Goal: Information Seeking & Learning: Learn about a topic

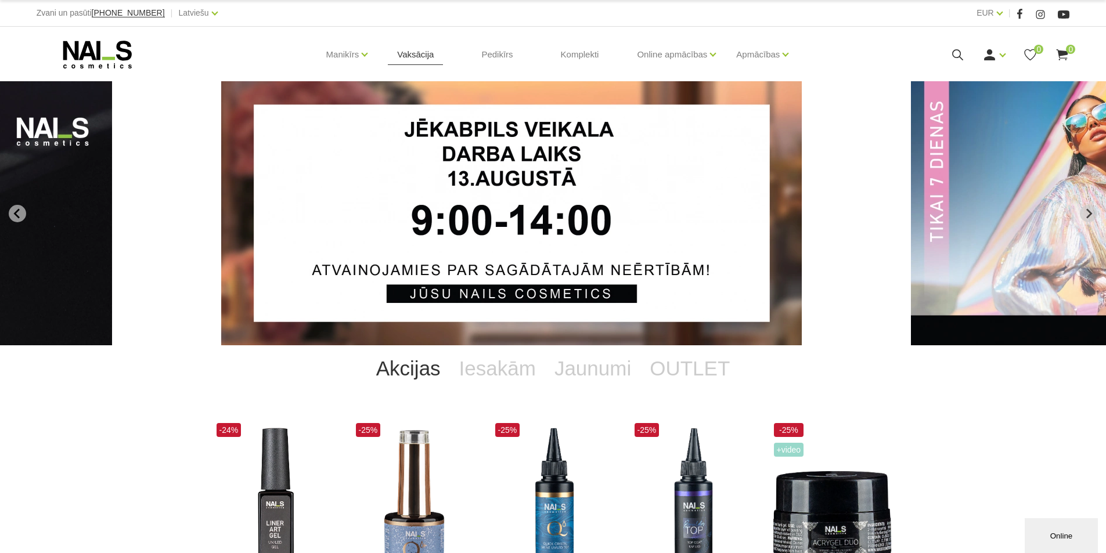
click at [424, 58] on link "Vaksācija" at bounding box center [415, 55] width 55 height 56
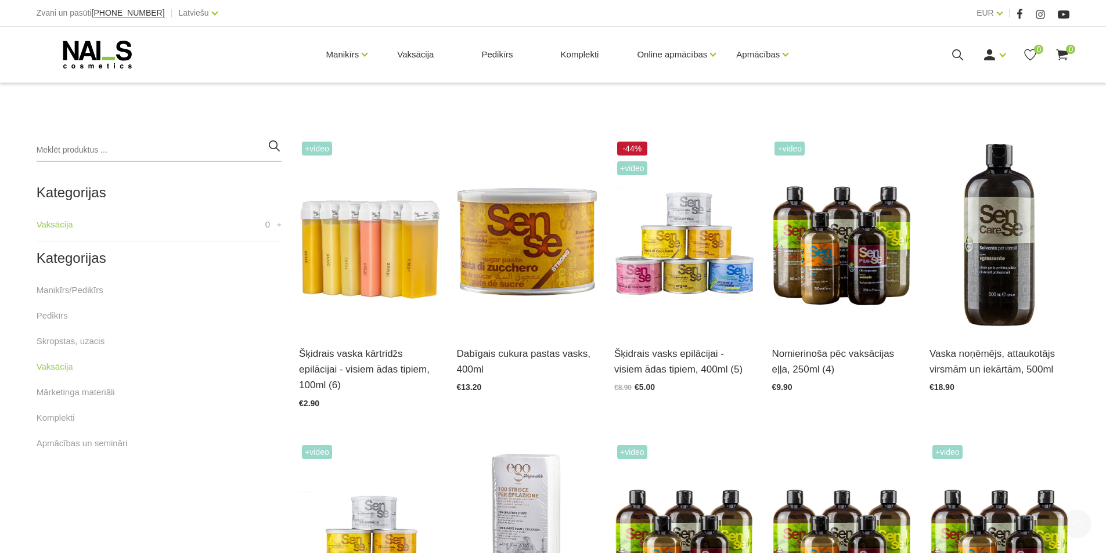
scroll to position [348, 0]
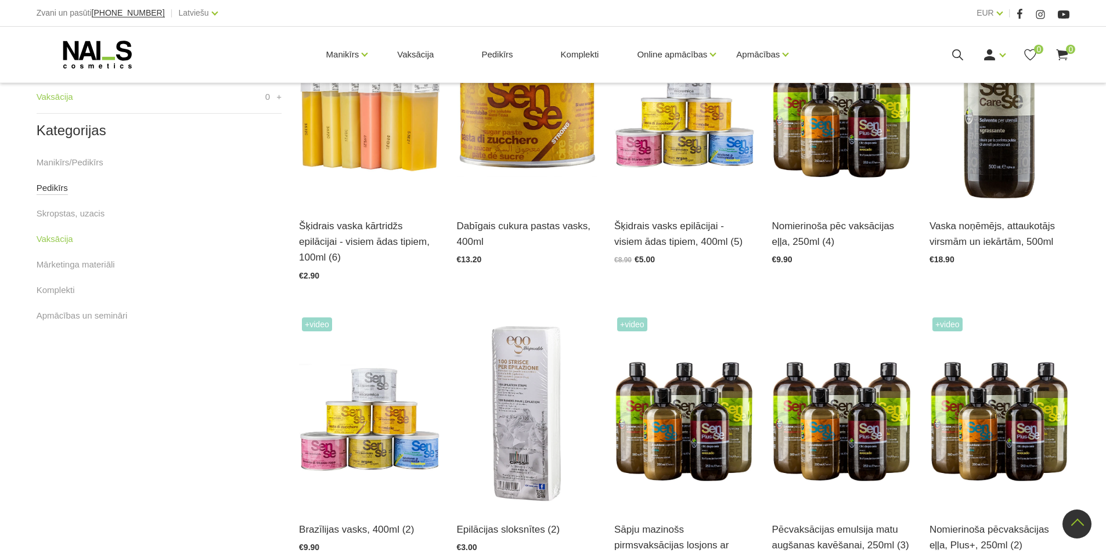
click at [44, 188] on link "Pedikīrs" at bounding box center [52, 188] width 31 height 14
click at [74, 263] on link "Mārketinga materiāli" at bounding box center [76, 265] width 78 height 14
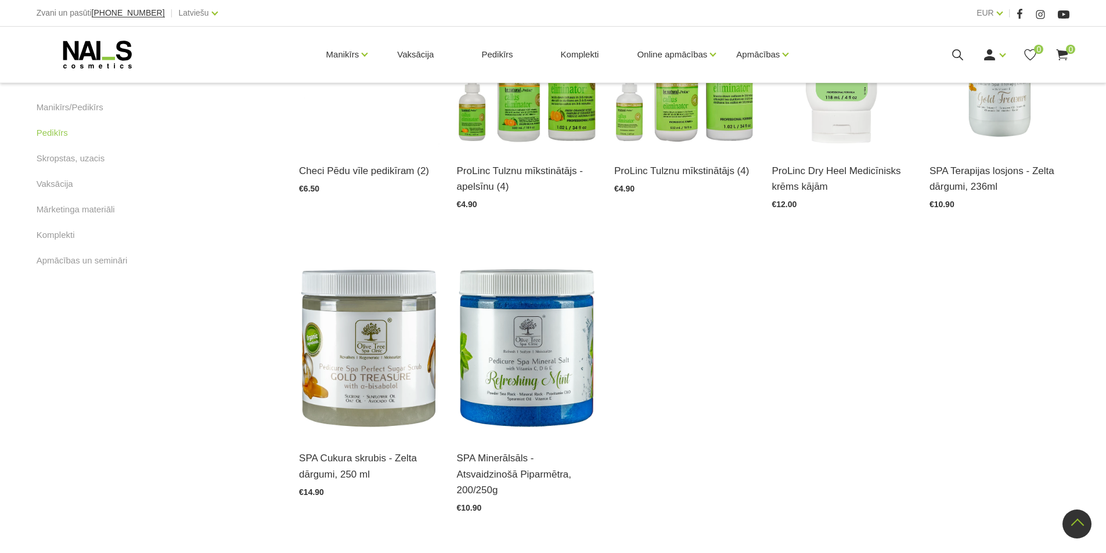
scroll to position [522, 0]
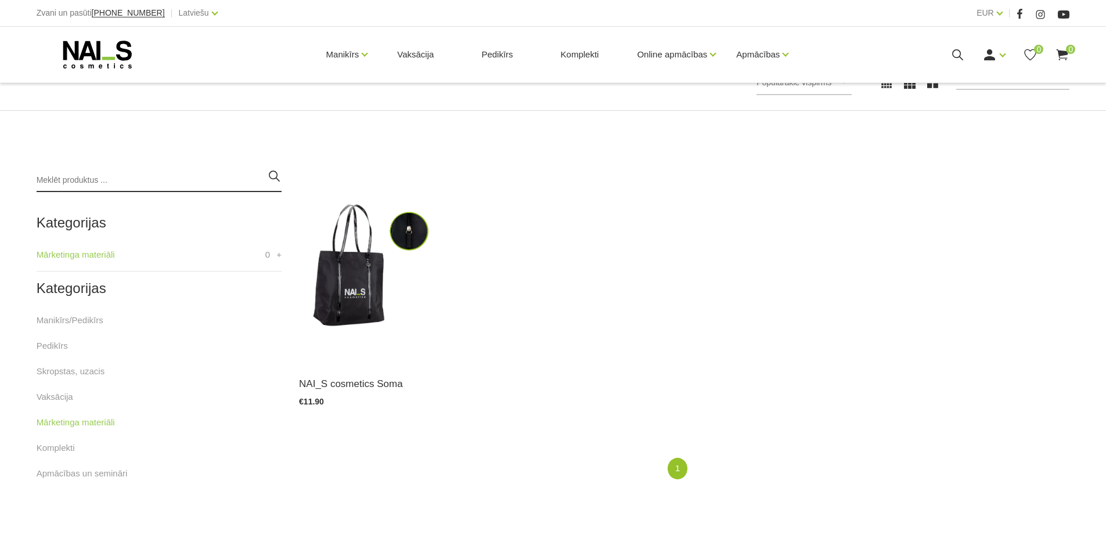
scroll to position [232, 0]
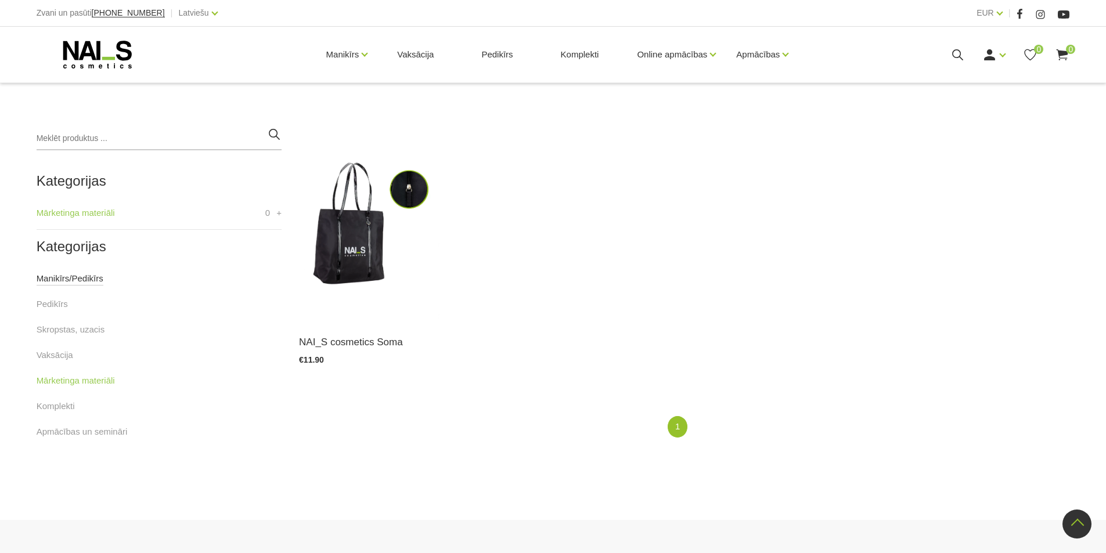
click at [53, 275] on link "Manikīrs/Pedikīrs" at bounding box center [70, 279] width 67 height 14
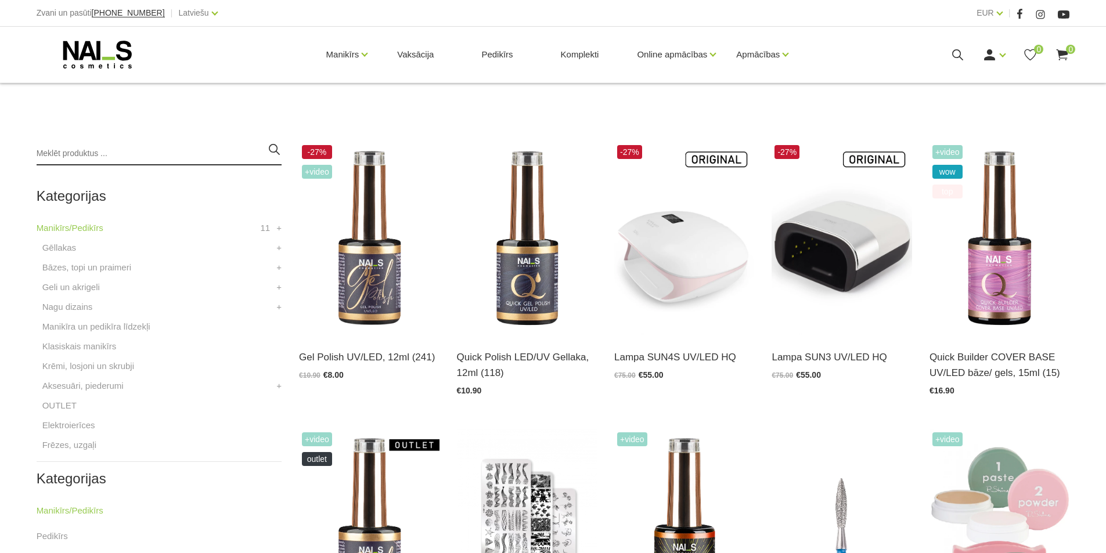
scroll to position [232, 0]
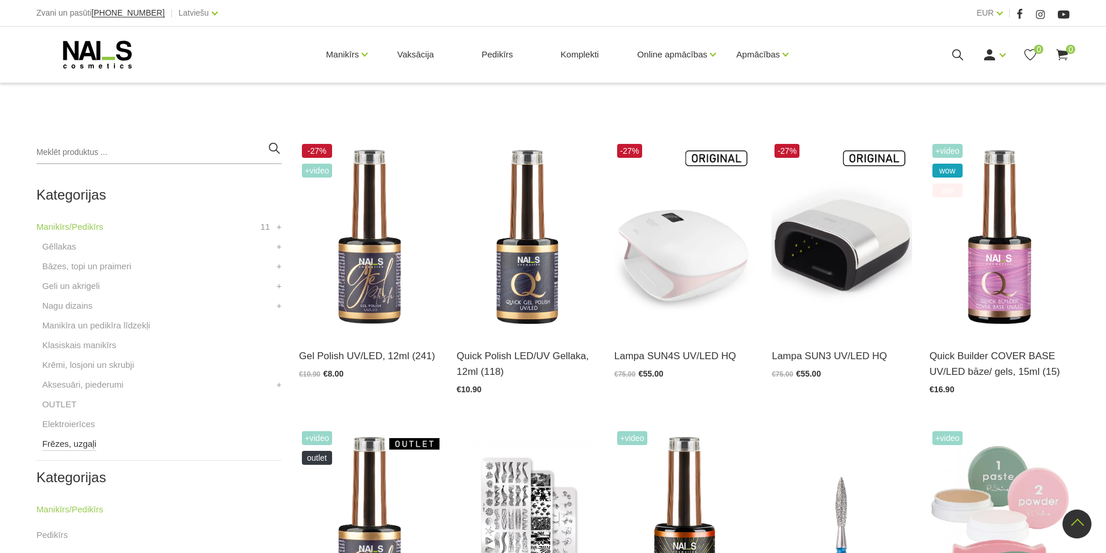
click at [66, 444] on link "Frēzes, uzgaļi" at bounding box center [69, 444] width 54 height 14
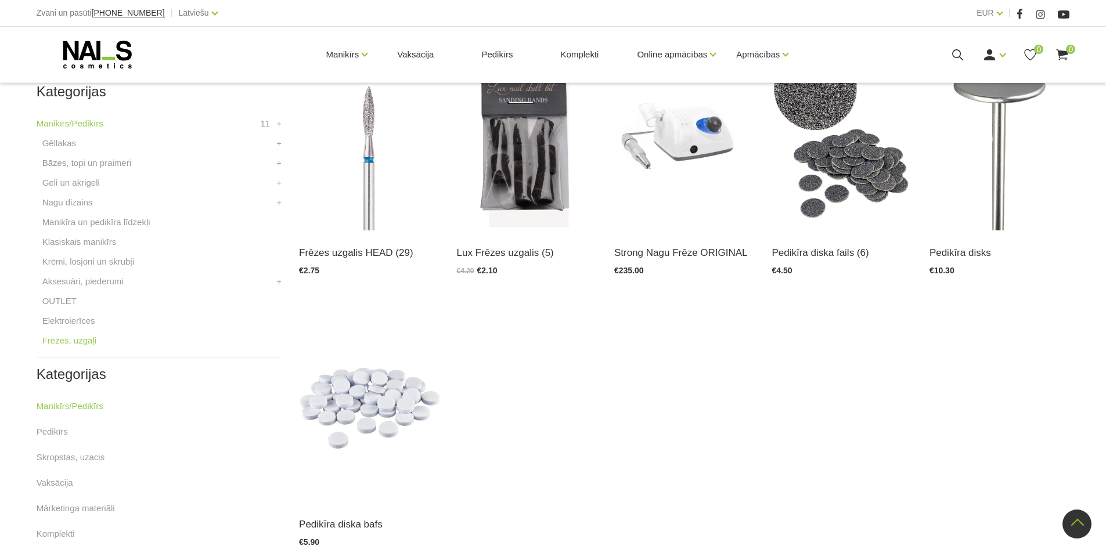
scroll to position [232, 0]
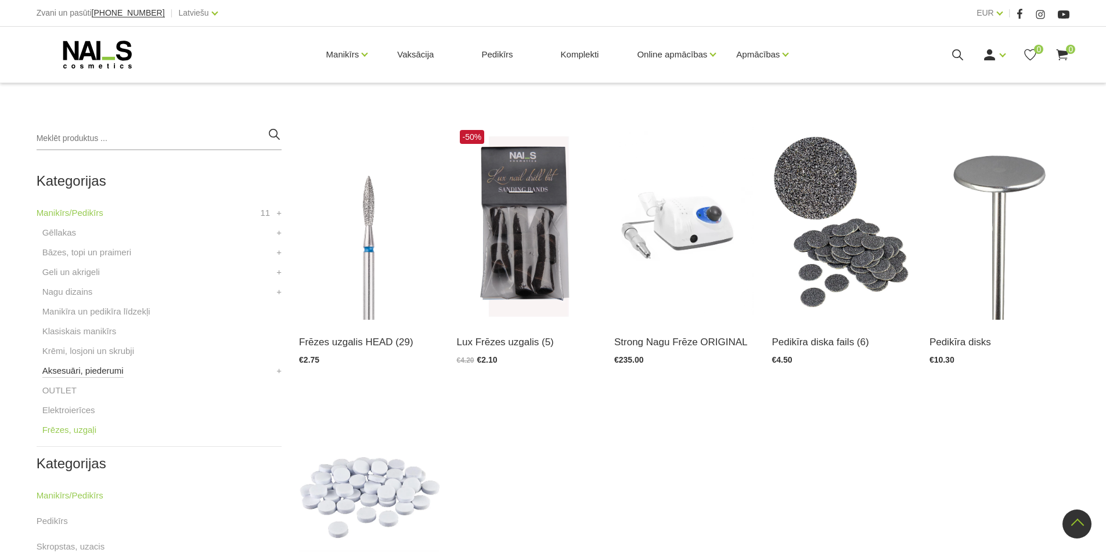
click at [116, 372] on link "Aksesuāri, piederumi" at bounding box center [82, 371] width 81 height 14
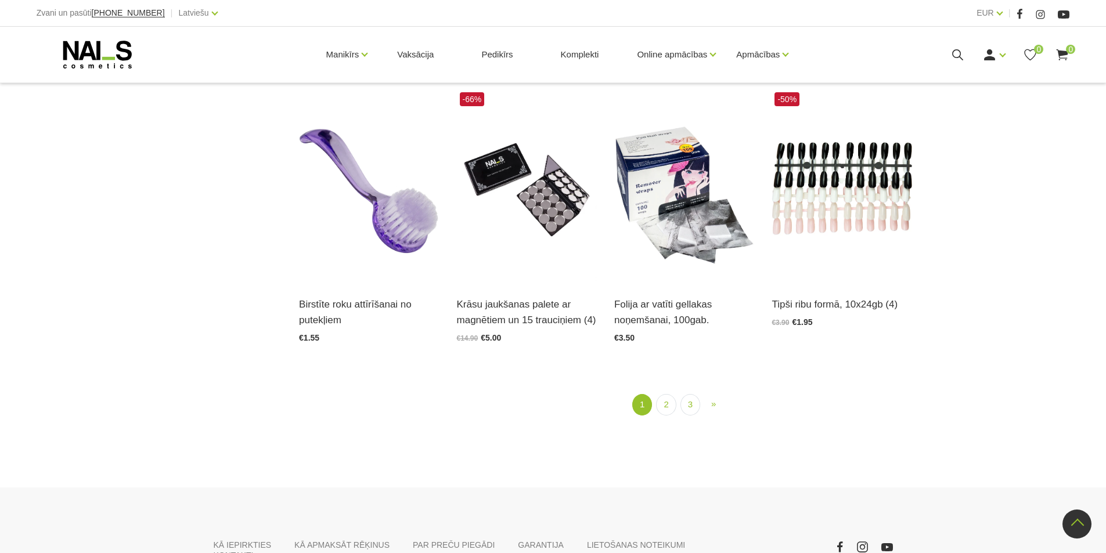
scroll to position [1451, 0]
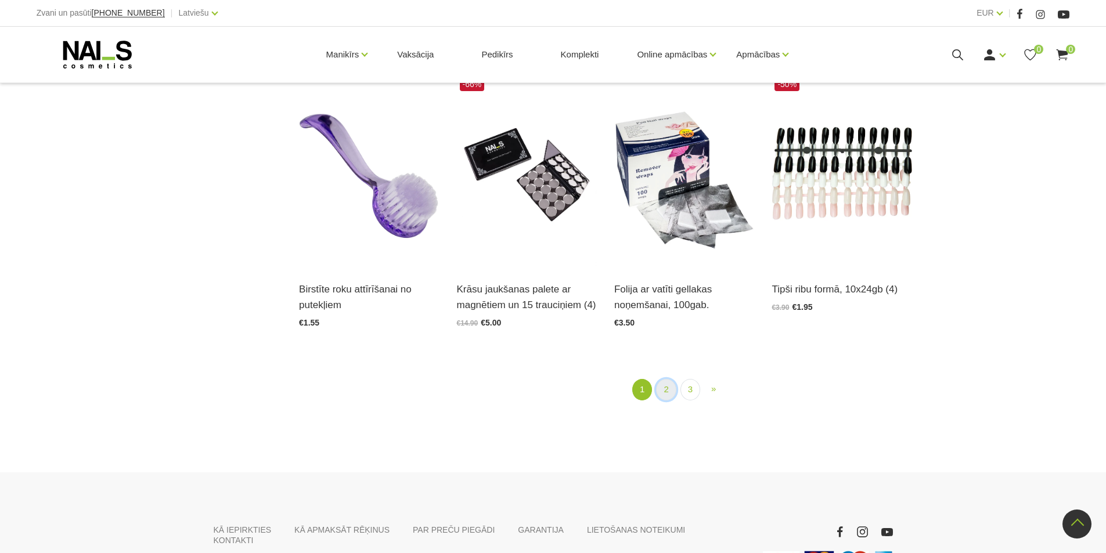
click at [665, 385] on link "2" at bounding box center [666, 389] width 20 height 21
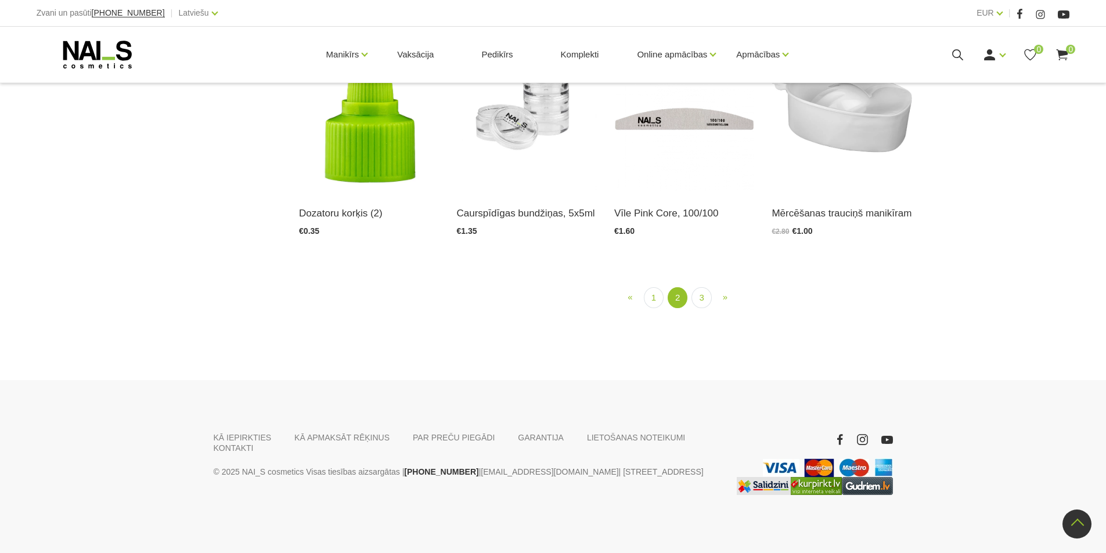
scroll to position [1456, 0]
click at [700, 309] on link "3" at bounding box center [701, 297] width 20 height 21
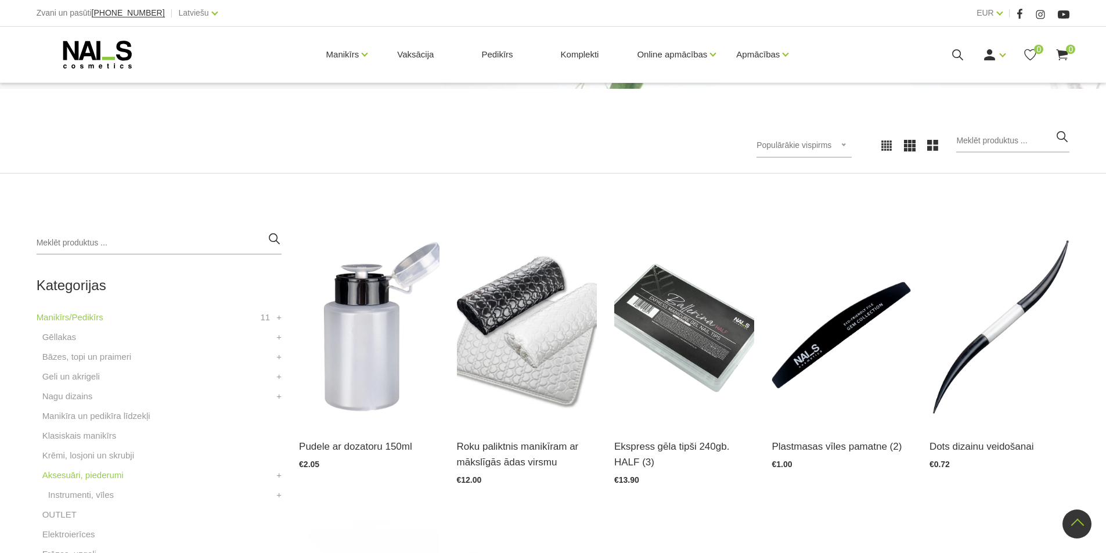
scroll to position [121, 0]
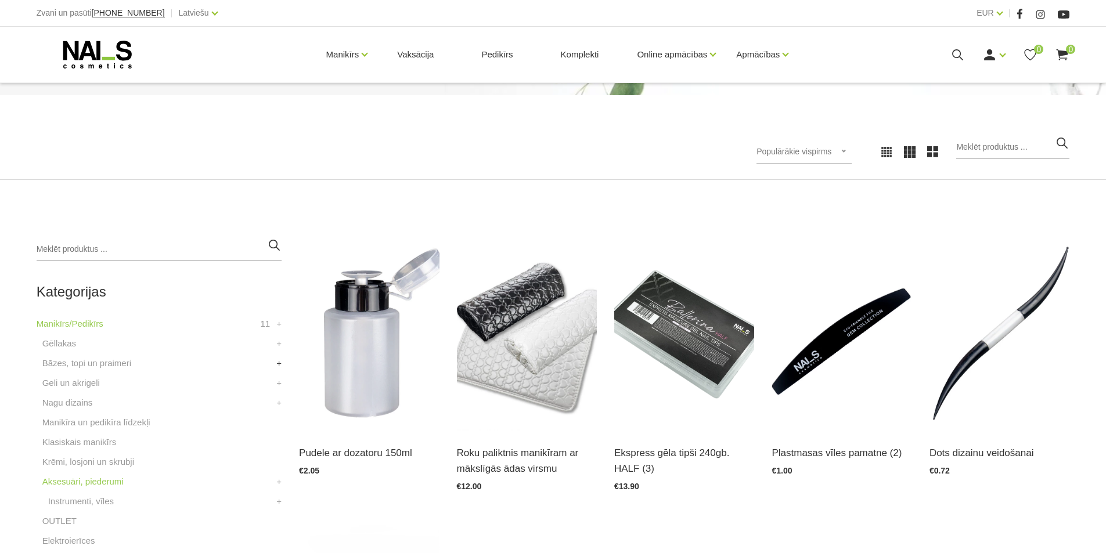
click at [279, 365] on link "+" at bounding box center [278, 363] width 5 height 14
click at [63, 384] on link "Bāzes" at bounding box center [60, 383] width 24 height 14
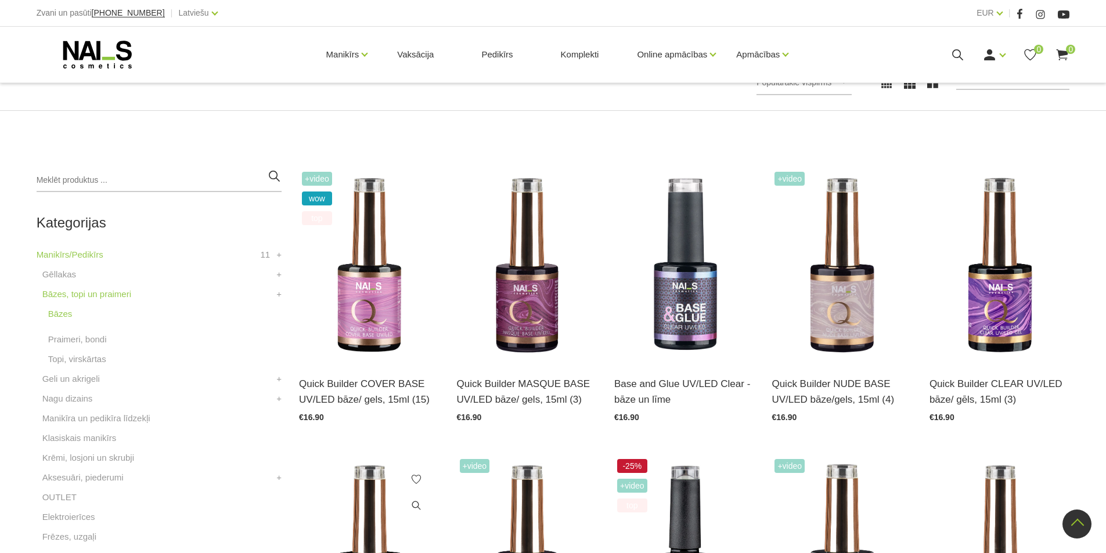
scroll to position [174, 0]
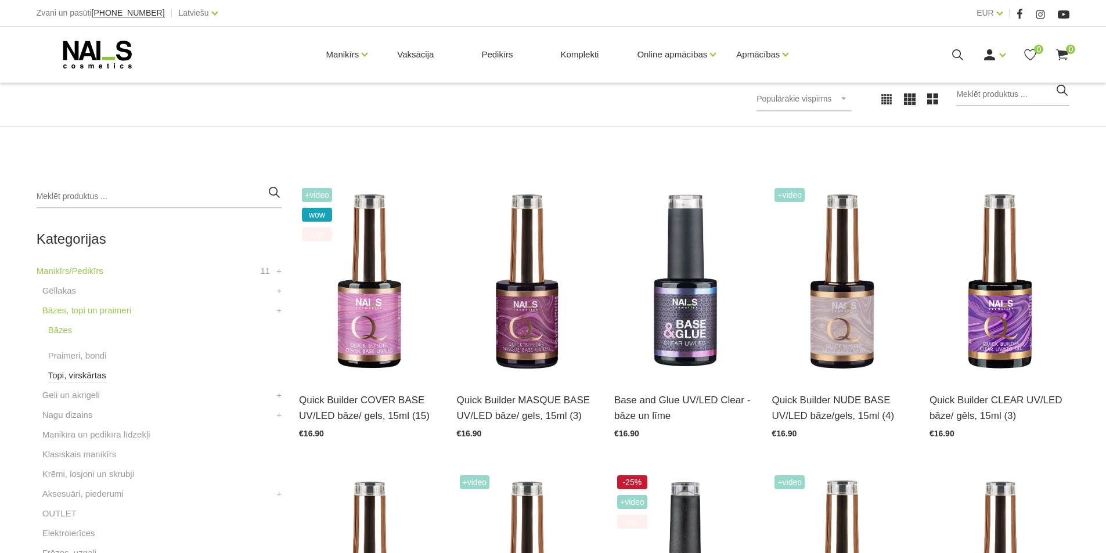
click at [71, 374] on link "Topi, virskārtas" at bounding box center [77, 376] width 58 height 14
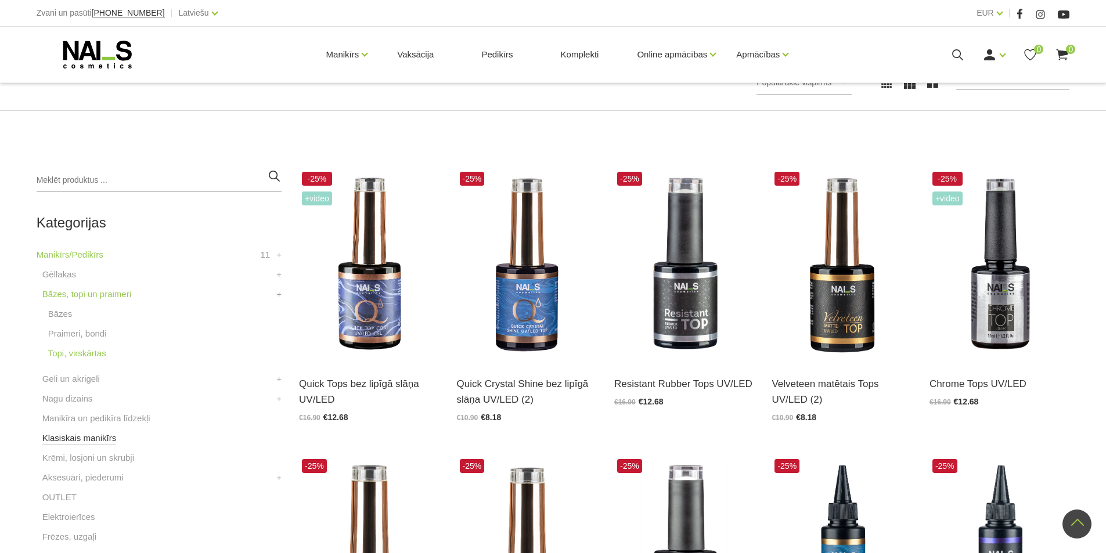
scroll to position [174, 0]
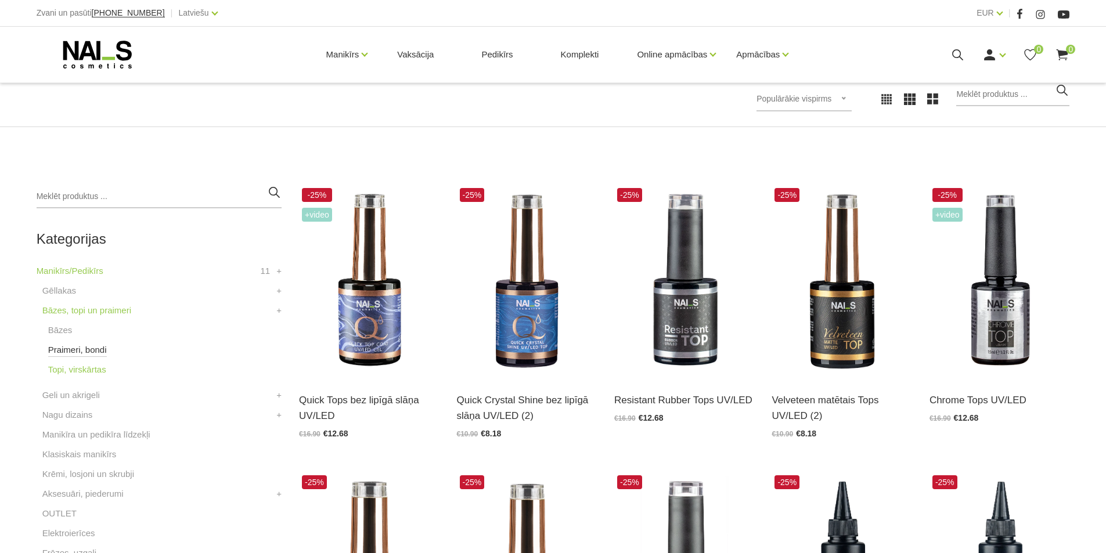
click at [80, 348] on link "Praimeri, bondi" at bounding box center [77, 350] width 59 height 14
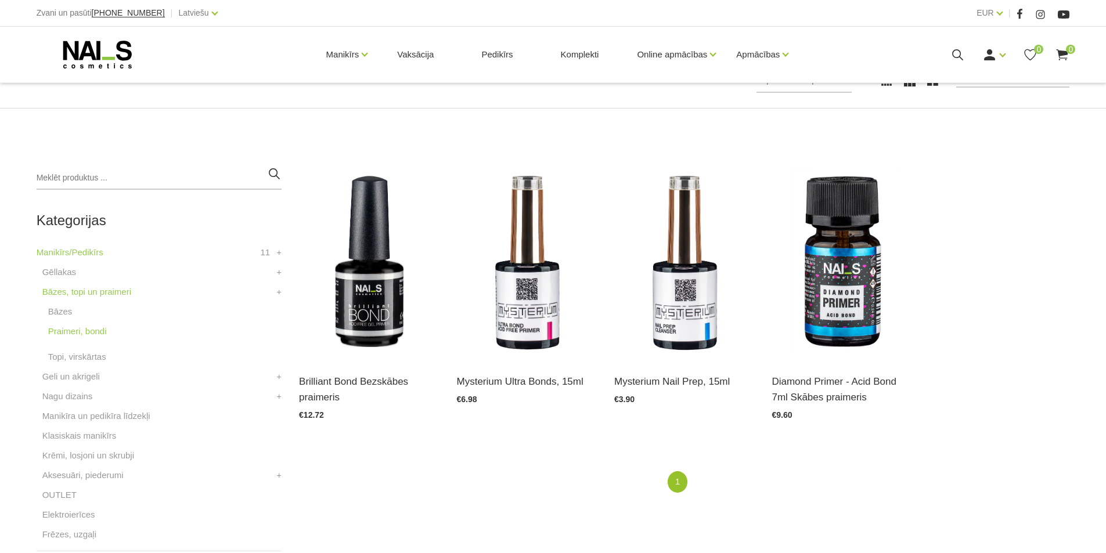
scroll to position [232, 0]
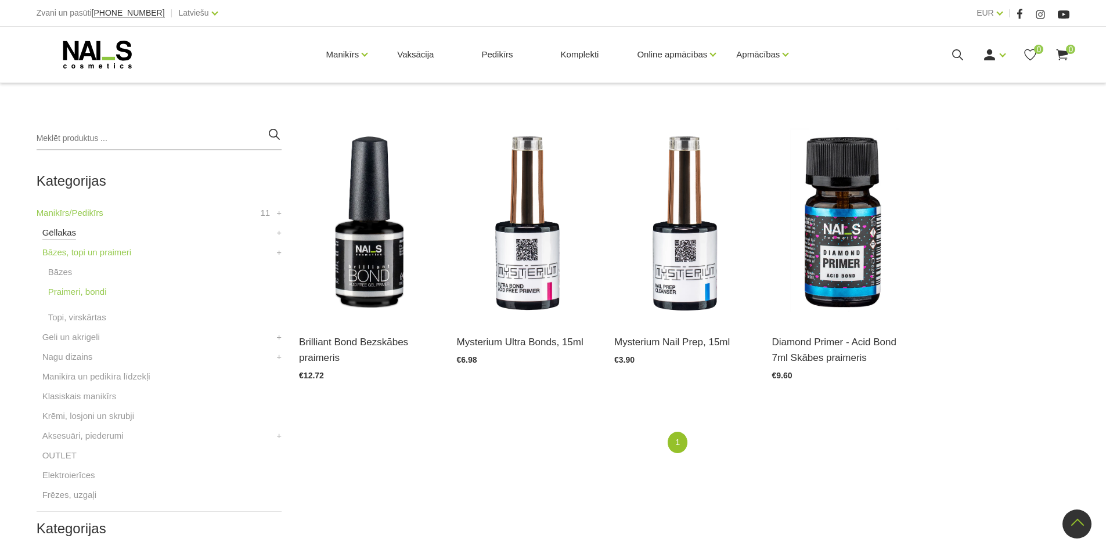
click at [54, 235] on link "Gēllakas" at bounding box center [59, 233] width 34 height 14
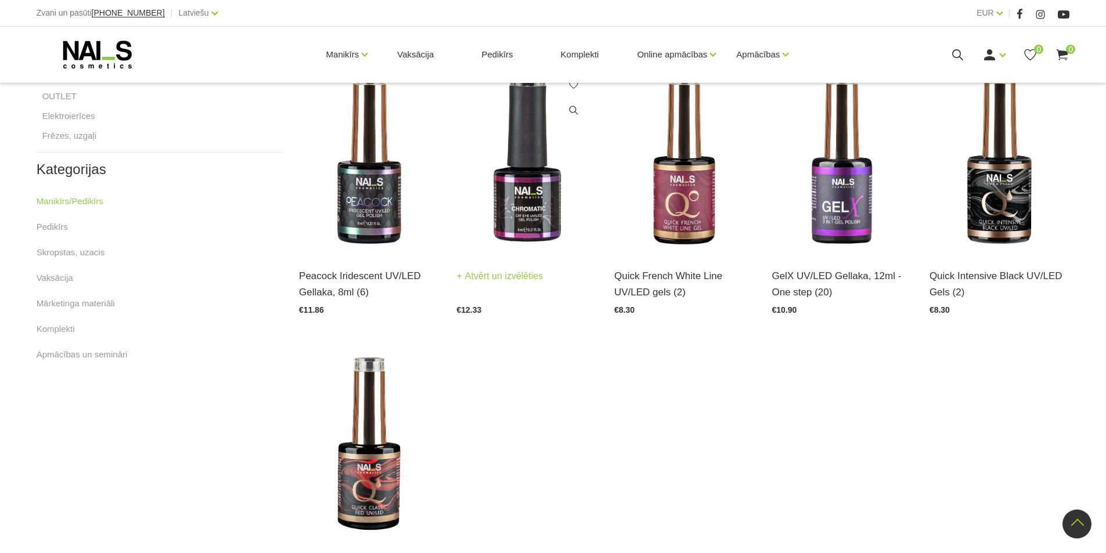
scroll to position [580, 0]
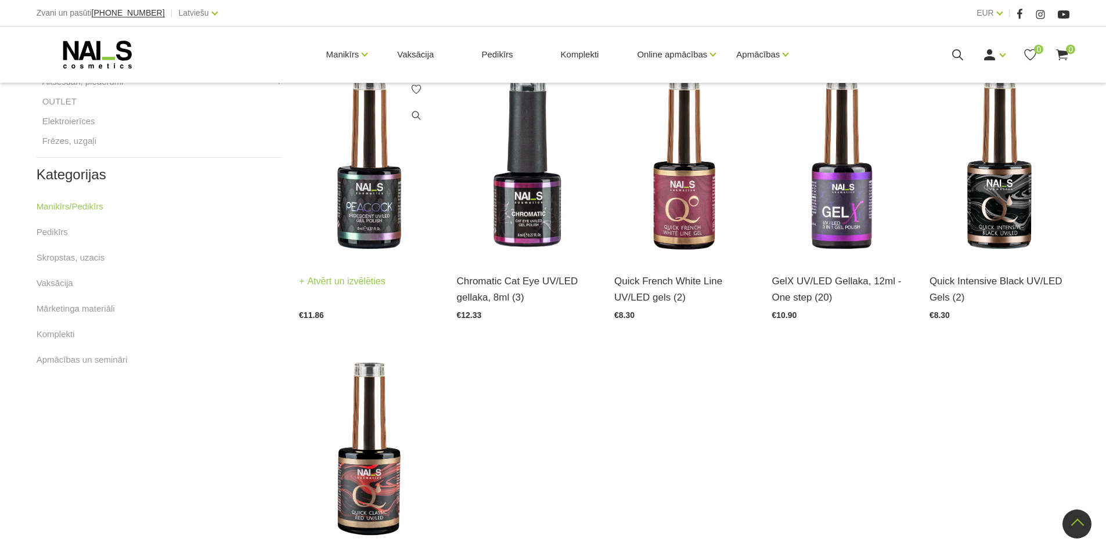
click at [367, 283] on link "Atvērt un izvēlēties" at bounding box center [342, 281] width 86 height 16
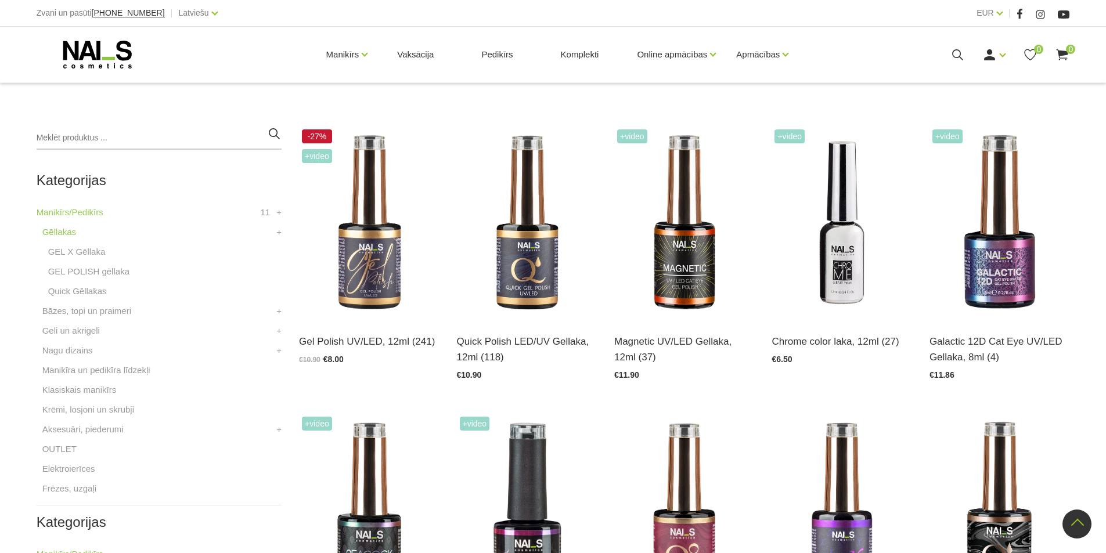
scroll to position [232, 0]
click at [102, 308] on link "Bāzes, topi un praimeri" at bounding box center [86, 312] width 89 height 14
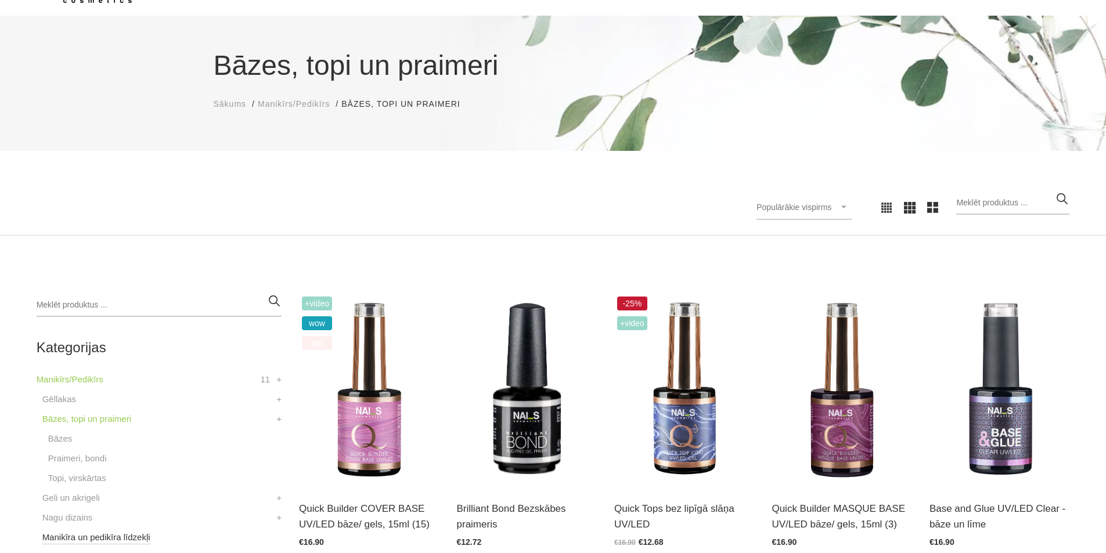
scroll to position [174, 0]
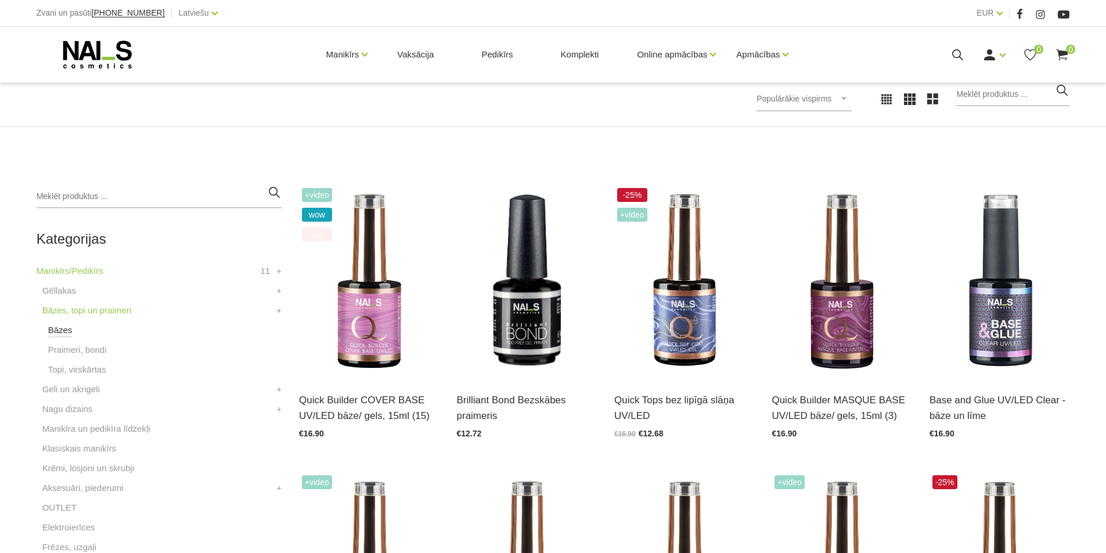
click at [60, 330] on link "Bāzes" at bounding box center [60, 330] width 24 height 14
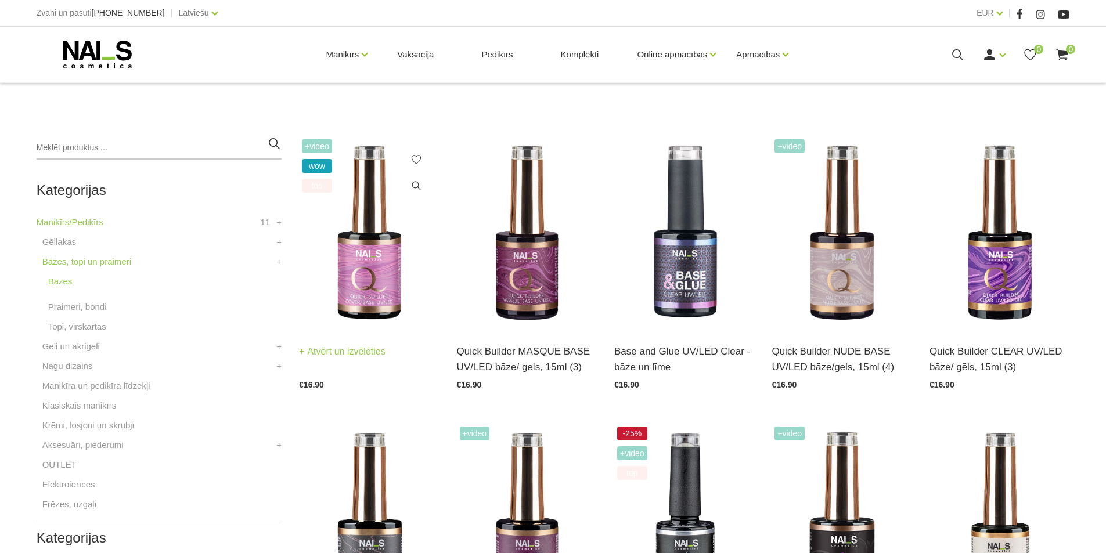
scroll to position [232, 0]
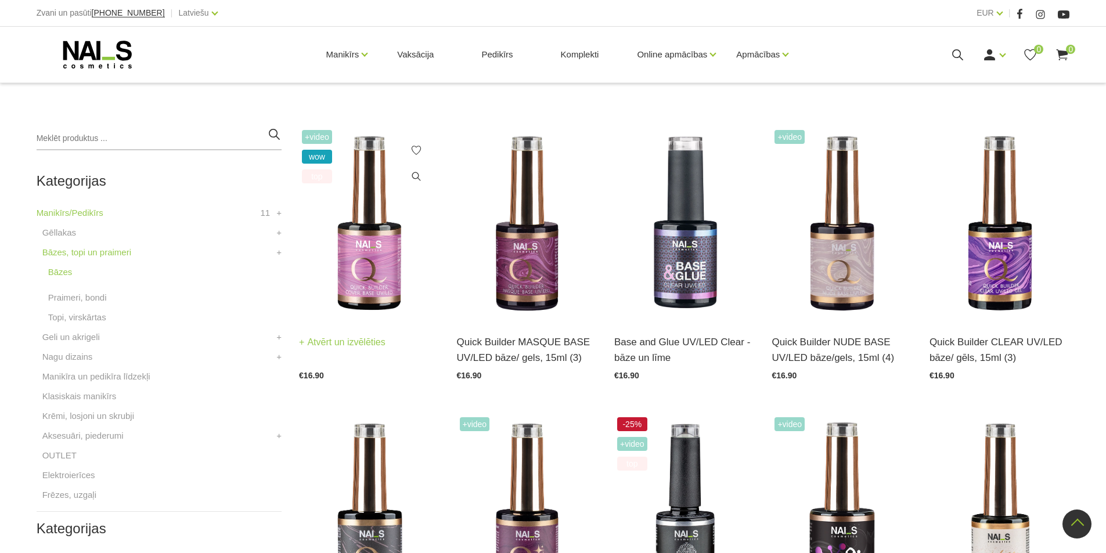
click at [366, 341] on link "Atvērt un izvēlēties" at bounding box center [342, 342] width 86 height 16
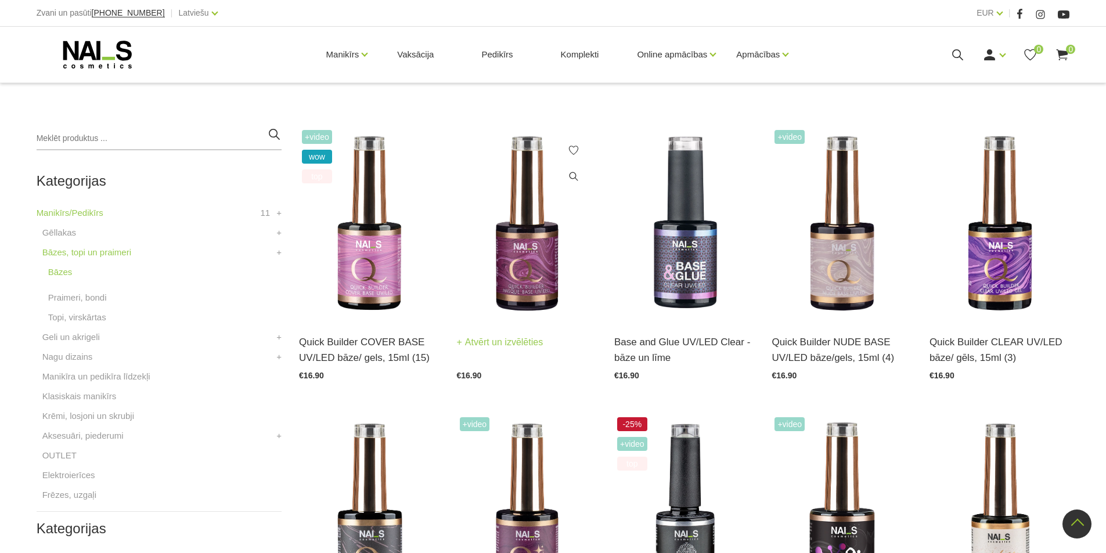
click at [500, 347] on link "Atvērt un izvēlēties" at bounding box center [500, 342] width 86 height 16
click at [666, 342] on link "Atvērt un izvēlēties" at bounding box center [657, 342] width 86 height 16
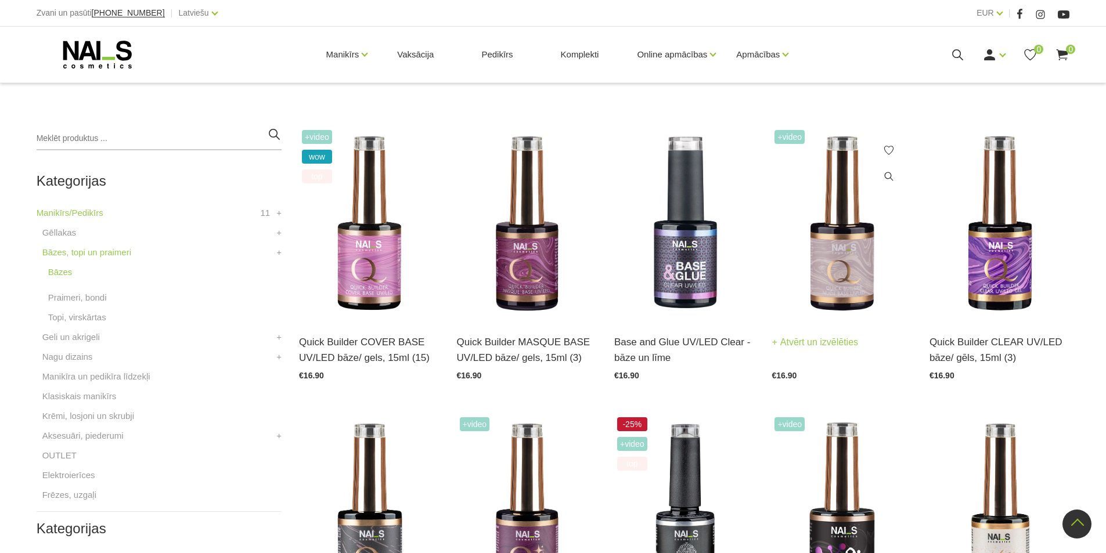
click at [822, 345] on link "Atvērt un izvēlēties" at bounding box center [814, 342] width 86 height 16
click at [969, 342] on link "Atvērt un izvēlēties" at bounding box center [972, 342] width 86 height 16
click at [828, 342] on link "Atvērt un izvēlēties" at bounding box center [814, 342] width 86 height 16
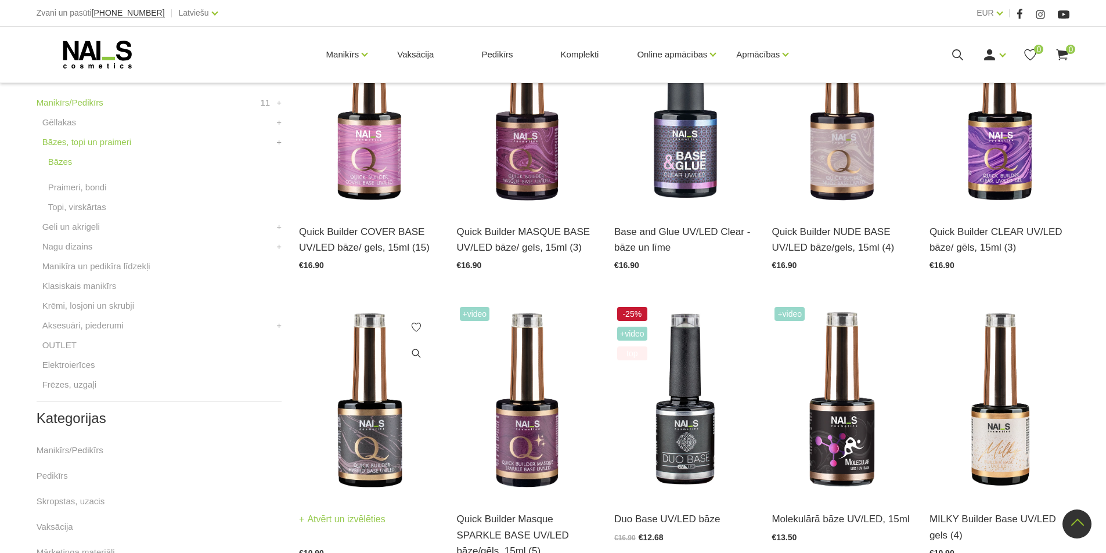
scroll to position [464, 0]
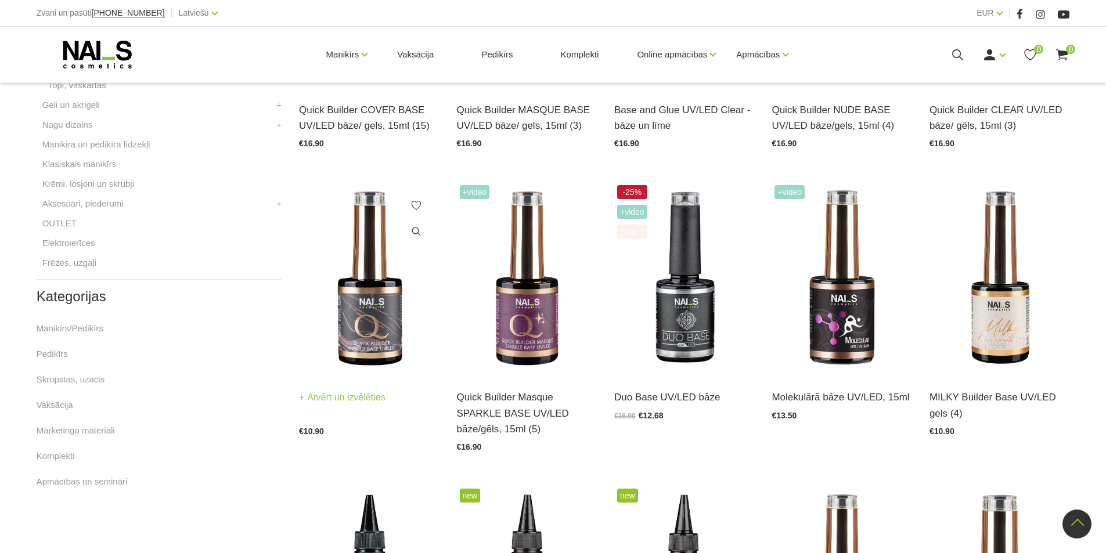
click at [341, 401] on link "Atvērt un izvēlēties" at bounding box center [342, 398] width 86 height 16
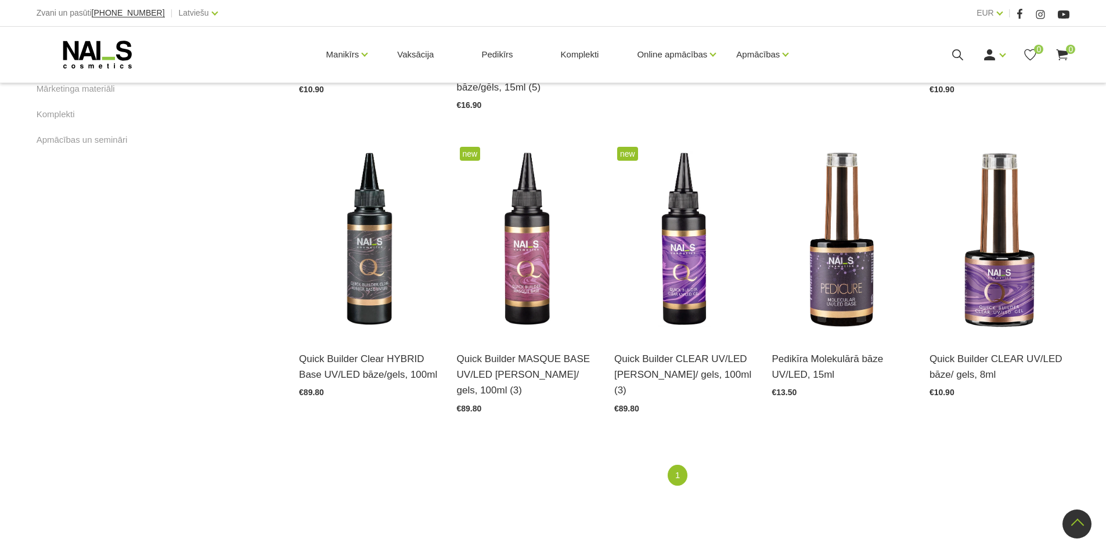
scroll to position [813, 0]
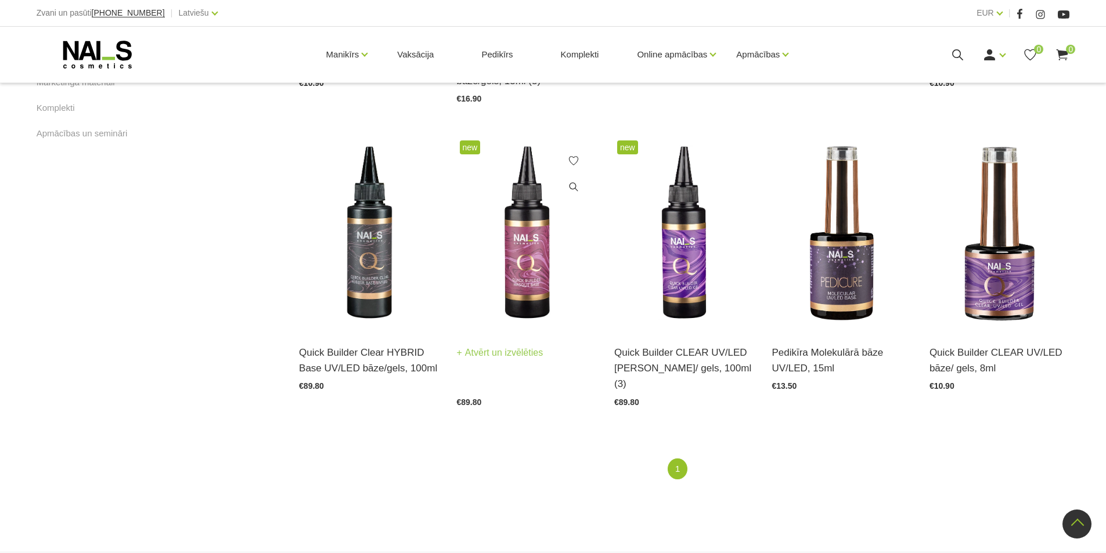
click at [496, 355] on link "Atvērt un izvēlēties" at bounding box center [500, 353] width 86 height 16
click at [821, 372] on h3 "Pedikīra Molekulārā bāze UV/LED, 15ml" at bounding box center [841, 360] width 140 height 31
click at [823, 356] on link "Atvērt un izvēlēties" at bounding box center [814, 353] width 86 height 16
click at [955, 355] on link "Atvērt un izvēlēties" at bounding box center [972, 353] width 86 height 16
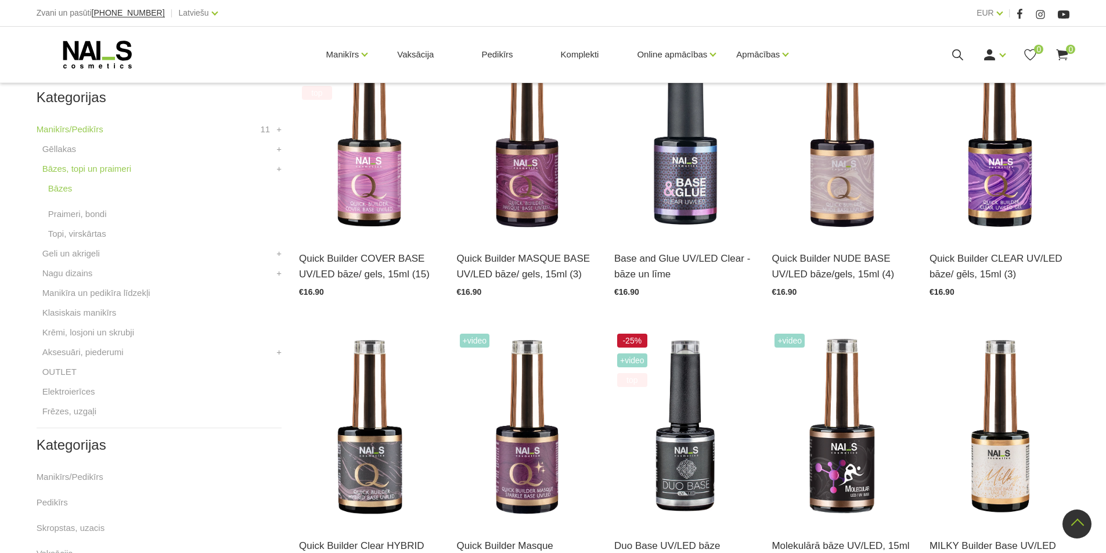
scroll to position [232, 0]
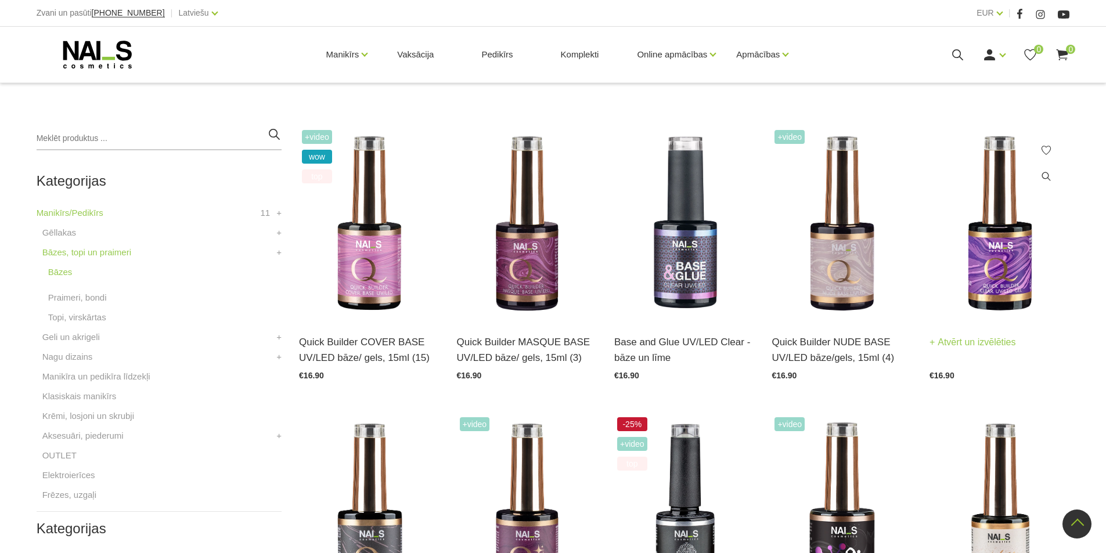
click at [974, 348] on link "Atvērt un izvēlēties" at bounding box center [972, 342] width 86 height 16
click at [806, 337] on link "Atvērt un izvēlēties" at bounding box center [814, 342] width 86 height 16
click at [343, 345] on link "Atvērt un izvēlēties" at bounding box center [342, 342] width 86 height 16
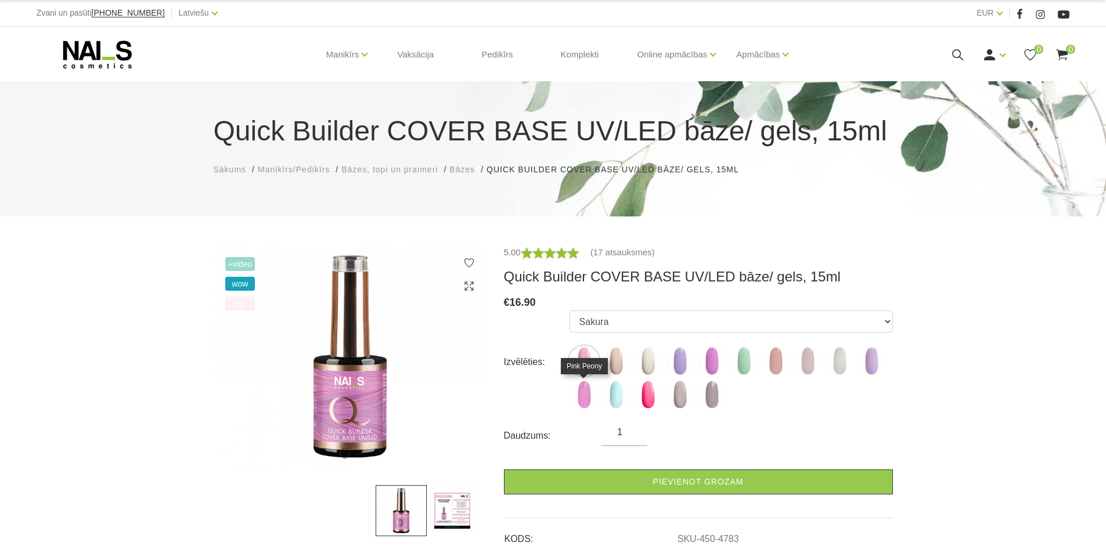
click at [585, 395] on img at bounding box center [583, 394] width 29 height 29
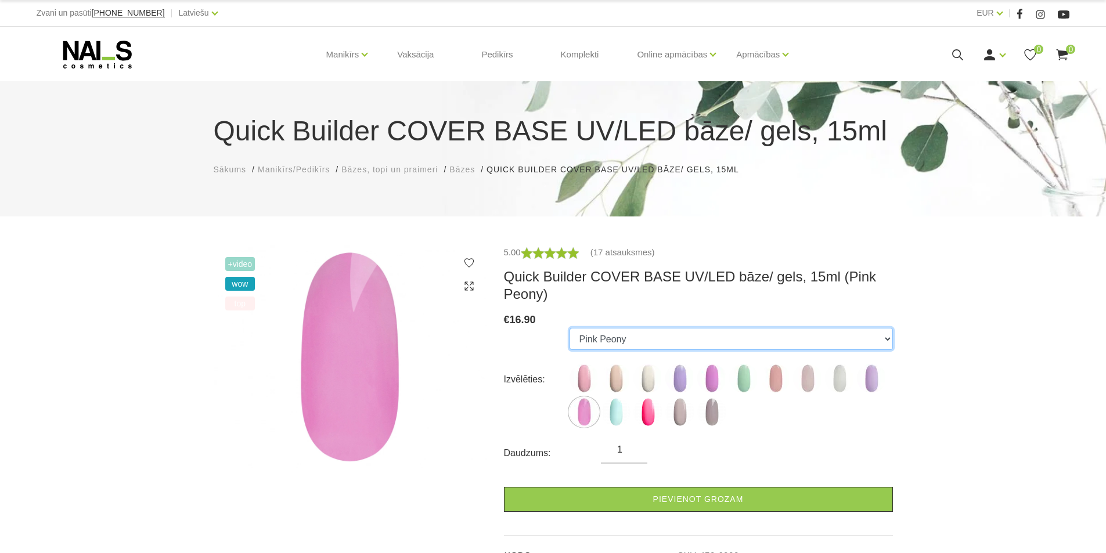
click at [613, 340] on select "Sakura Sweet Dream Milkshake May Lilac with Shimmer Pink Peony with Shimmer Min…" at bounding box center [730, 339] width 323 height 22
click at [811, 460] on div "Daudzums: 1" at bounding box center [698, 453] width 389 height 21
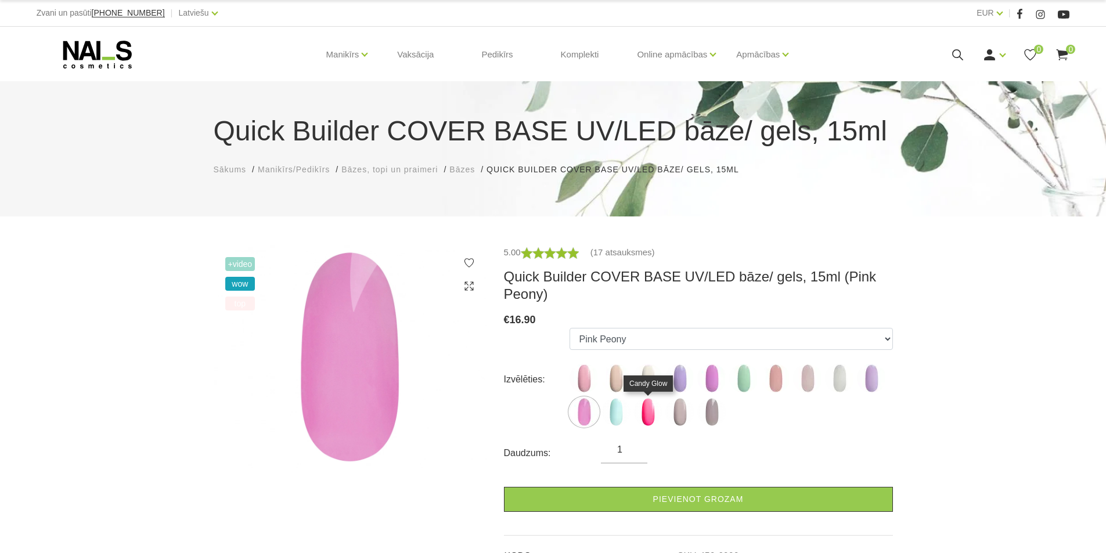
click at [644, 416] on img at bounding box center [647, 412] width 29 height 29
select select "6257"
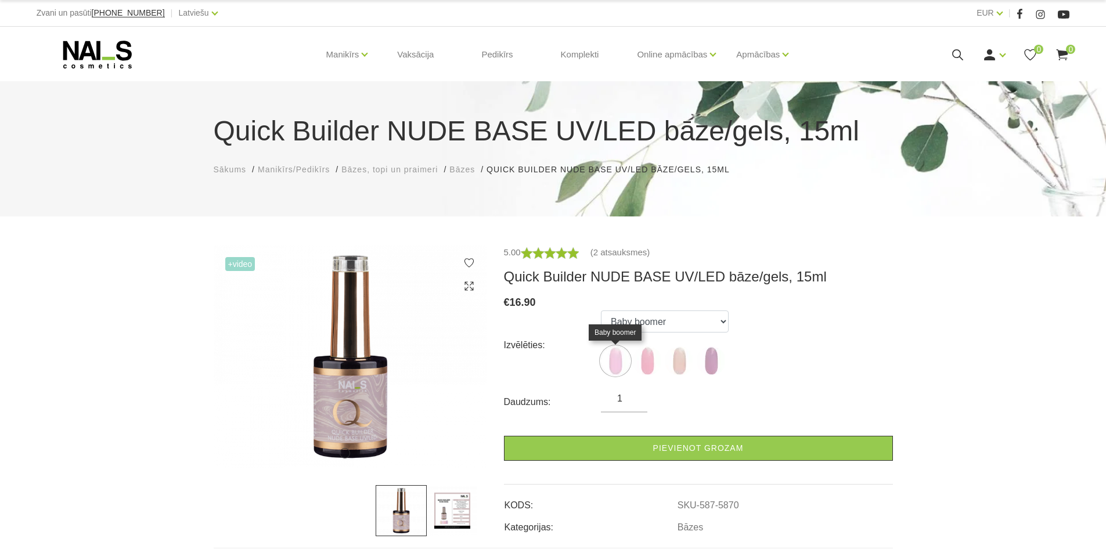
click at [617, 368] on img at bounding box center [615, 361] width 29 height 29
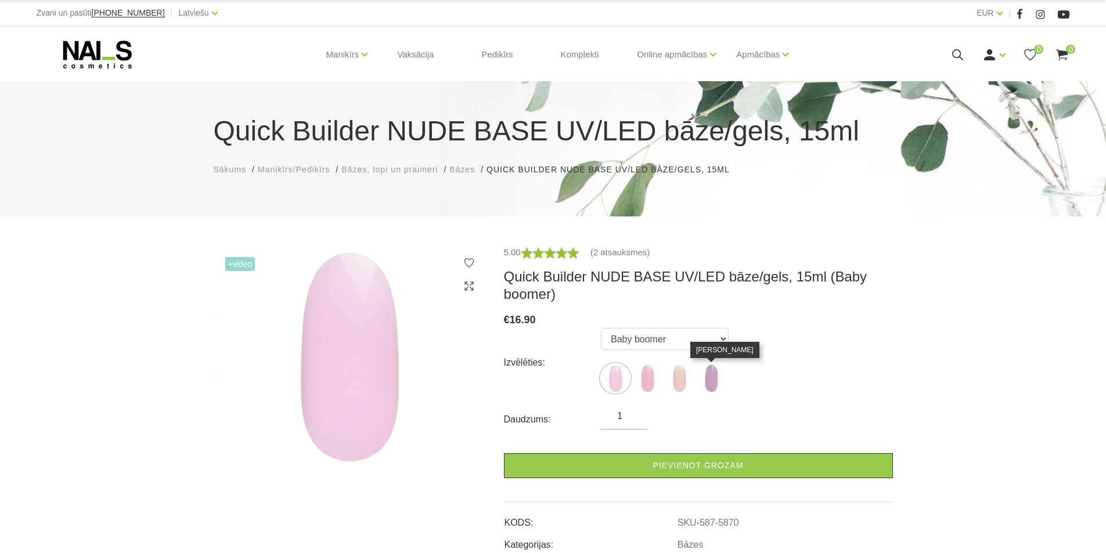
click at [715, 380] on img at bounding box center [711, 378] width 29 height 29
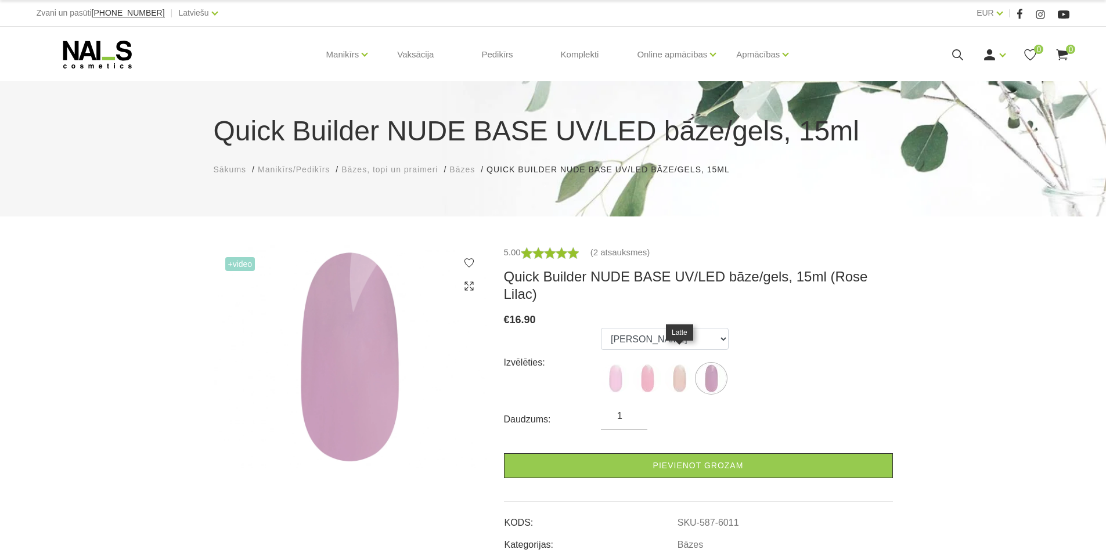
click at [679, 366] on img at bounding box center [679, 378] width 29 height 29
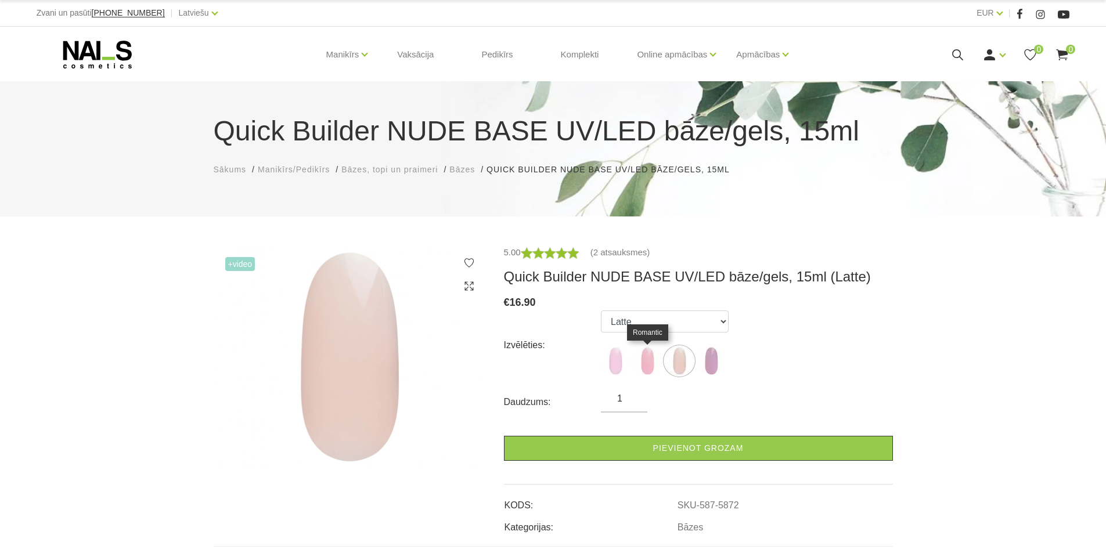
click at [647, 365] on img at bounding box center [647, 361] width 29 height 29
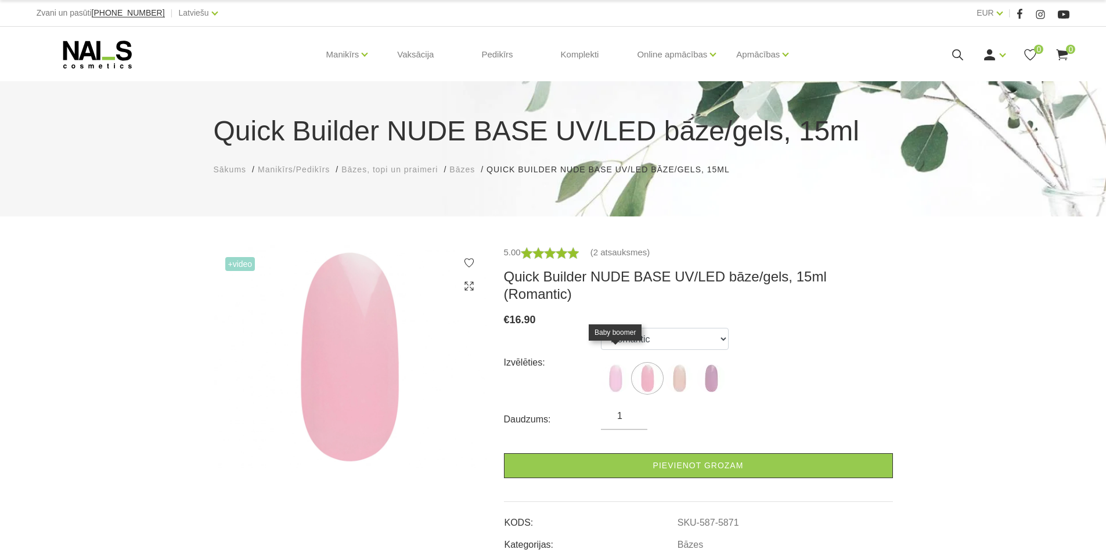
click at [606, 366] on img at bounding box center [615, 378] width 29 height 29
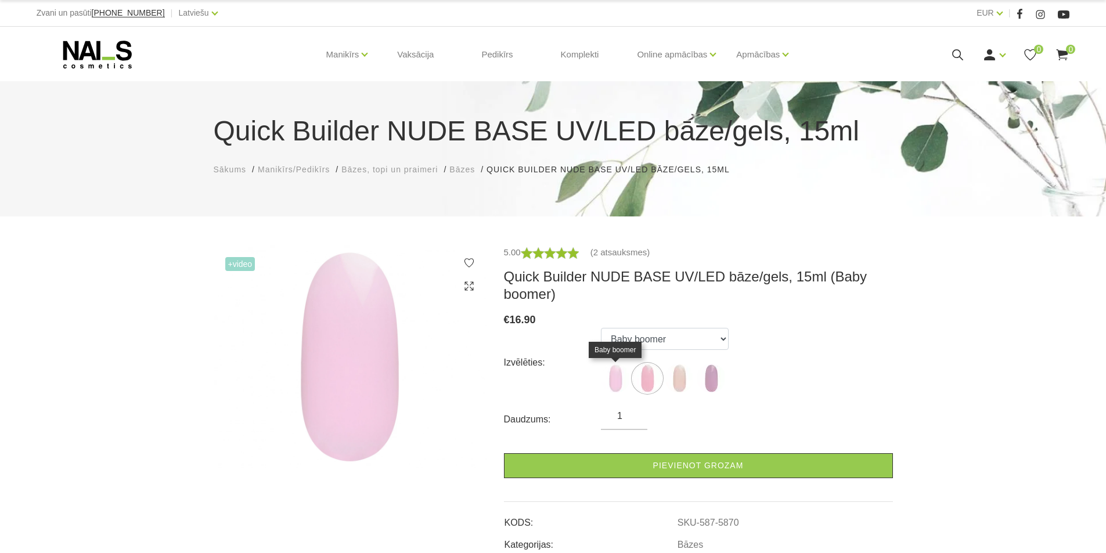
click at [618, 381] on img at bounding box center [615, 378] width 29 height 29
click at [615, 380] on img at bounding box center [615, 378] width 29 height 29
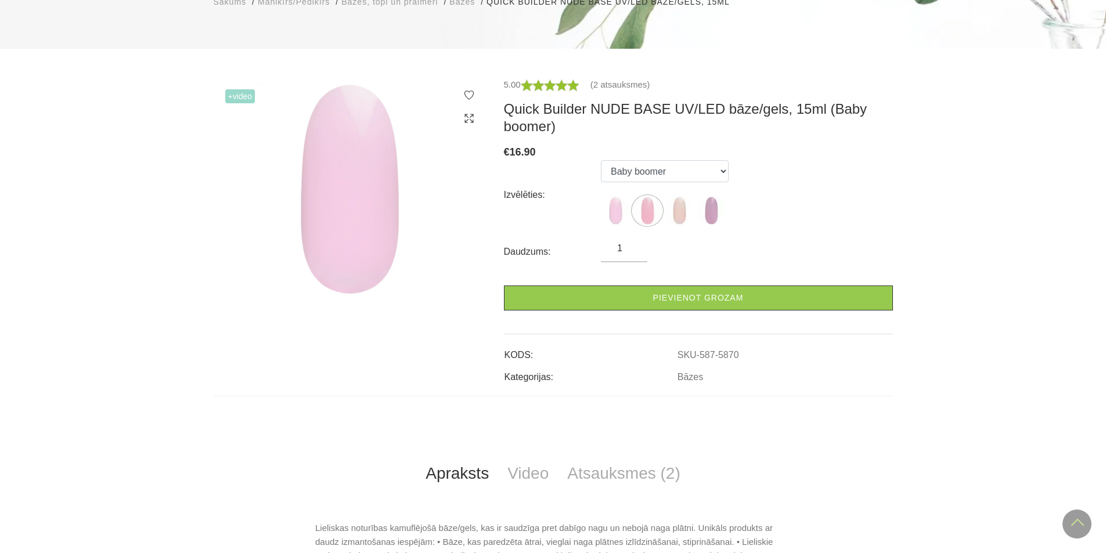
scroll to position [58, 0]
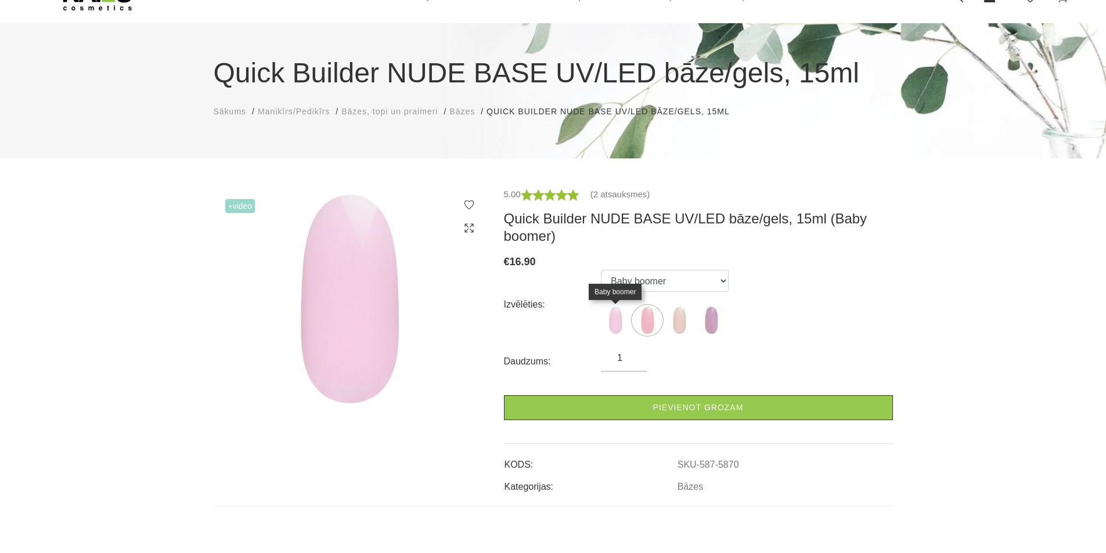
click at [619, 324] on img at bounding box center [615, 320] width 29 height 29
click at [326, 313] on img at bounding box center [350, 299] width 273 height 223
click at [619, 323] on img at bounding box center [615, 320] width 29 height 29
click img
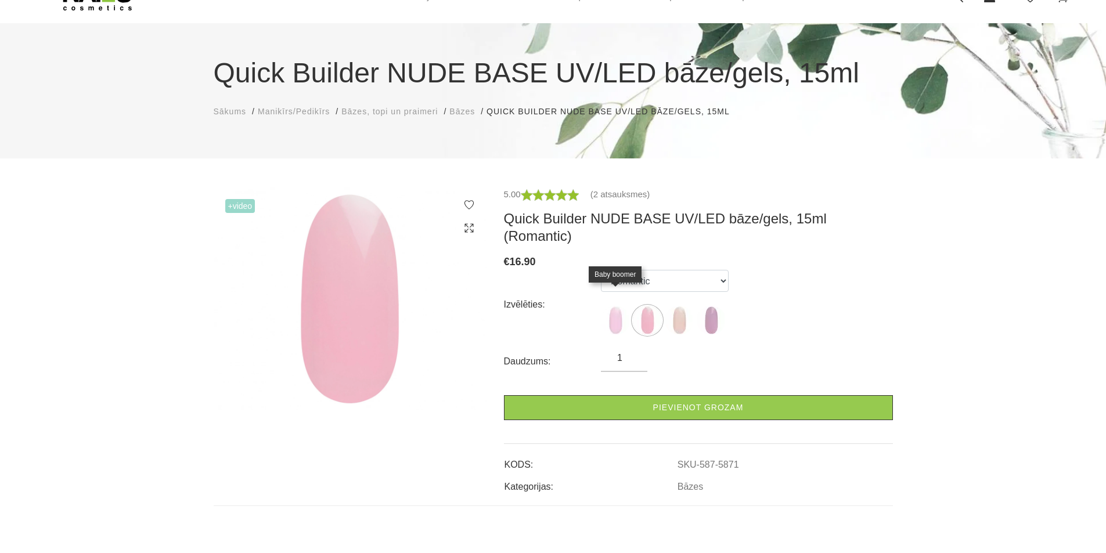
click img
select select "5870"
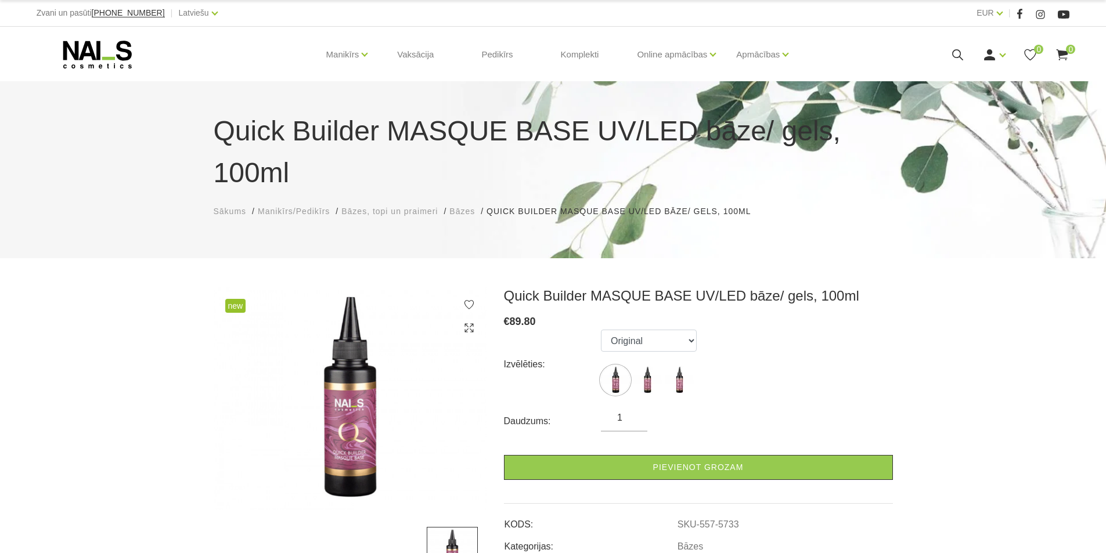
click at [640, 366] on img at bounding box center [647, 380] width 29 height 29
click at [677, 366] on img at bounding box center [679, 380] width 29 height 29
select select "5735"
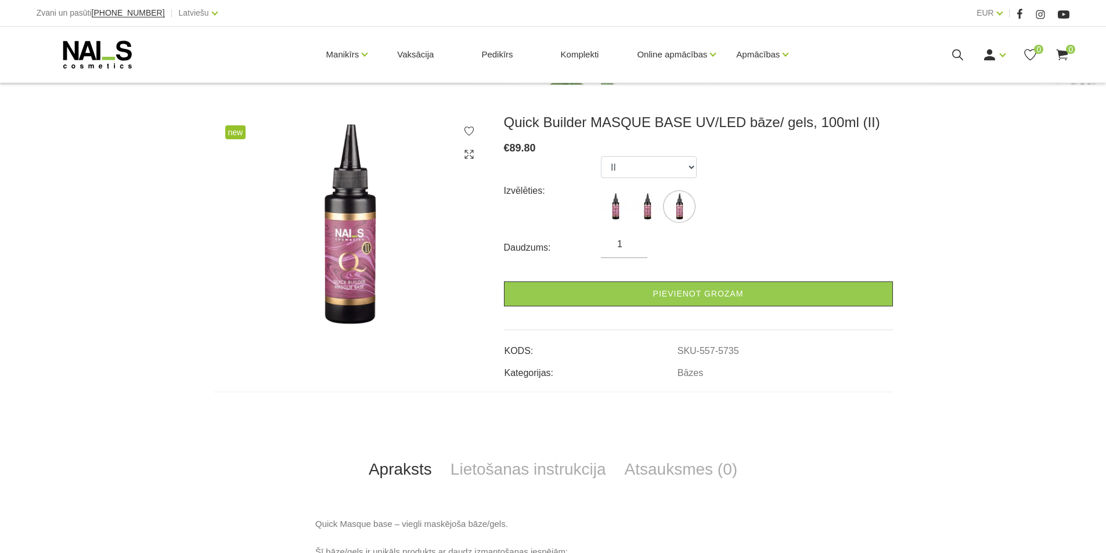
scroll to position [174, 0]
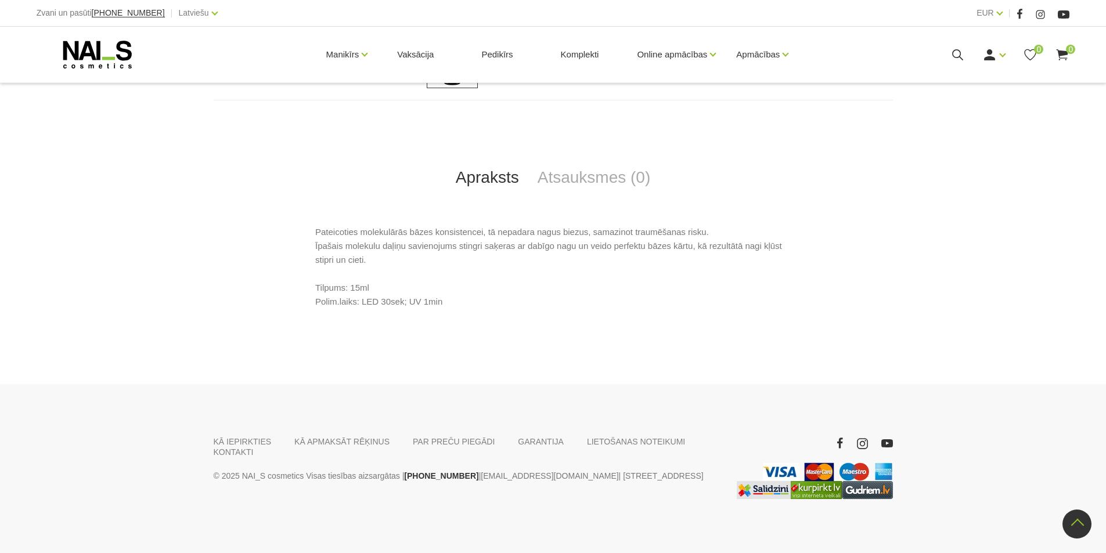
scroll to position [452, 0]
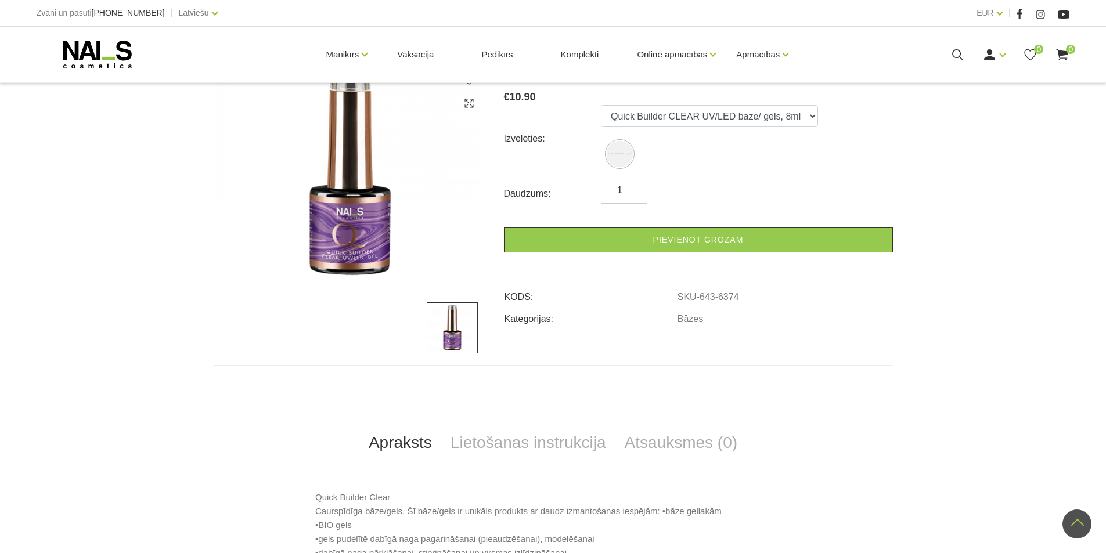
scroll to position [116, 0]
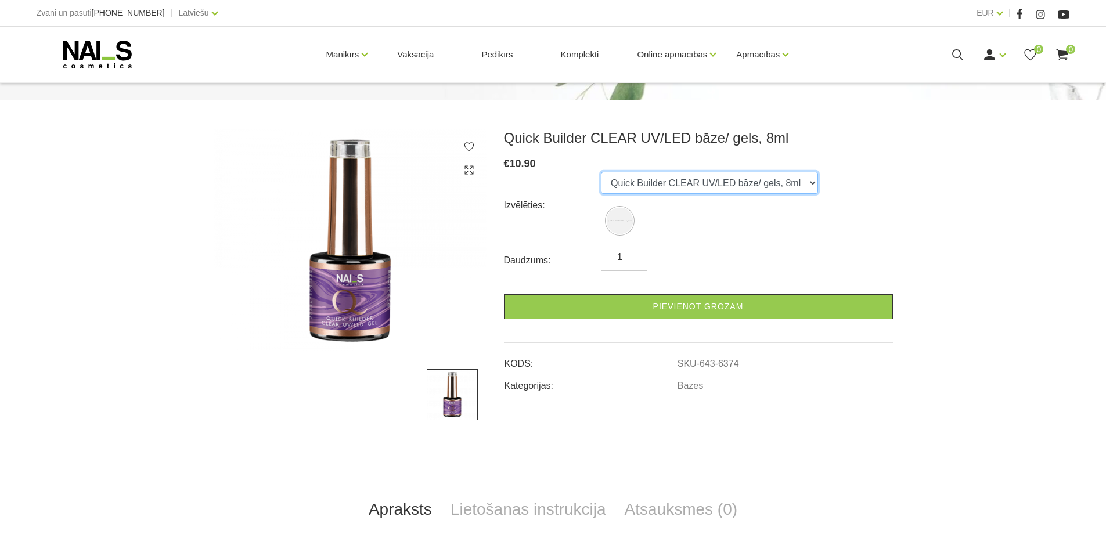
click at [693, 181] on select "Quick Builder CLEAR UV/LED bāze/ gels, 8ml" at bounding box center [709, 183] width 217 height 22
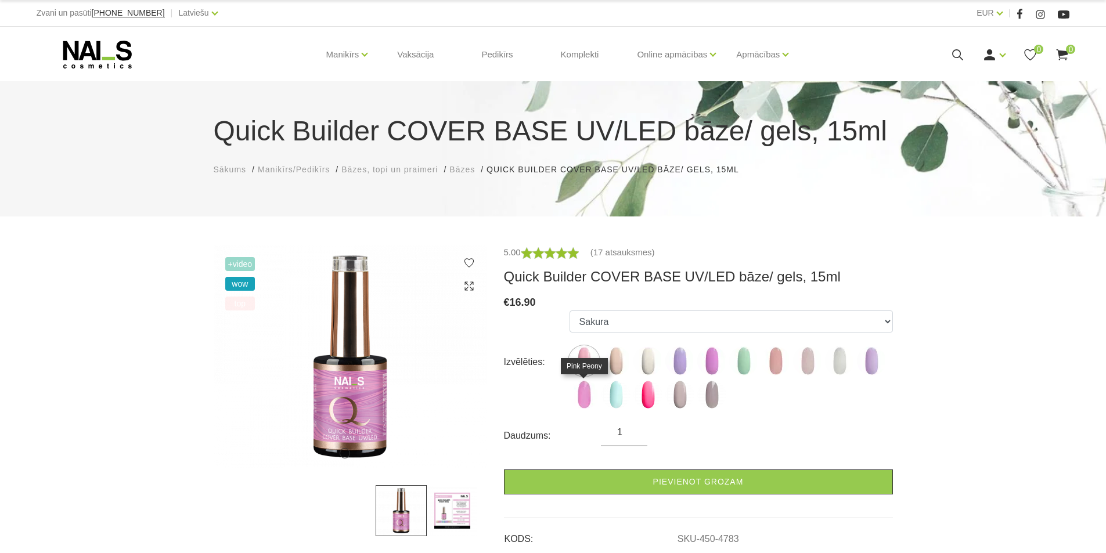
click at [584, 396] on img at bounding box center [583, 394] width 29 height 29
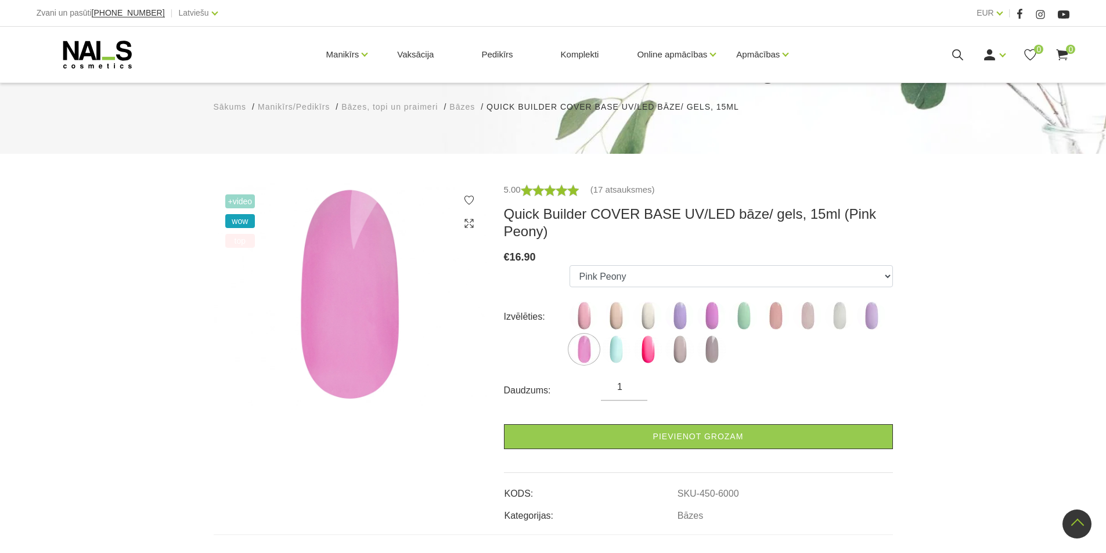
scroll to position [58, 0]
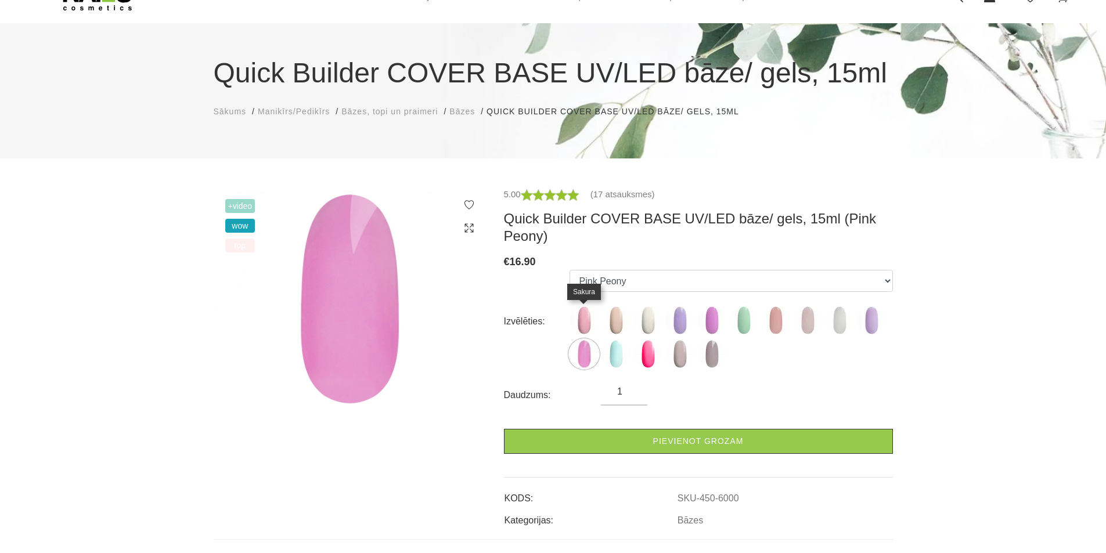
click at [586, 321] on img at bounding box center [583, 320] width 29 height 29
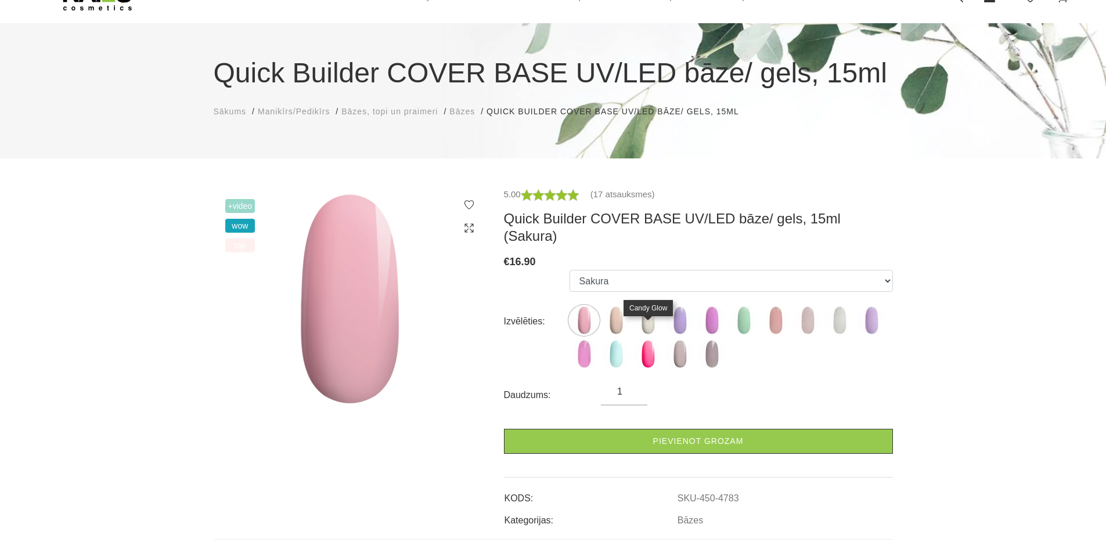
click at [646, 340] on img at bounding box center [647, 354] width 29 height 29
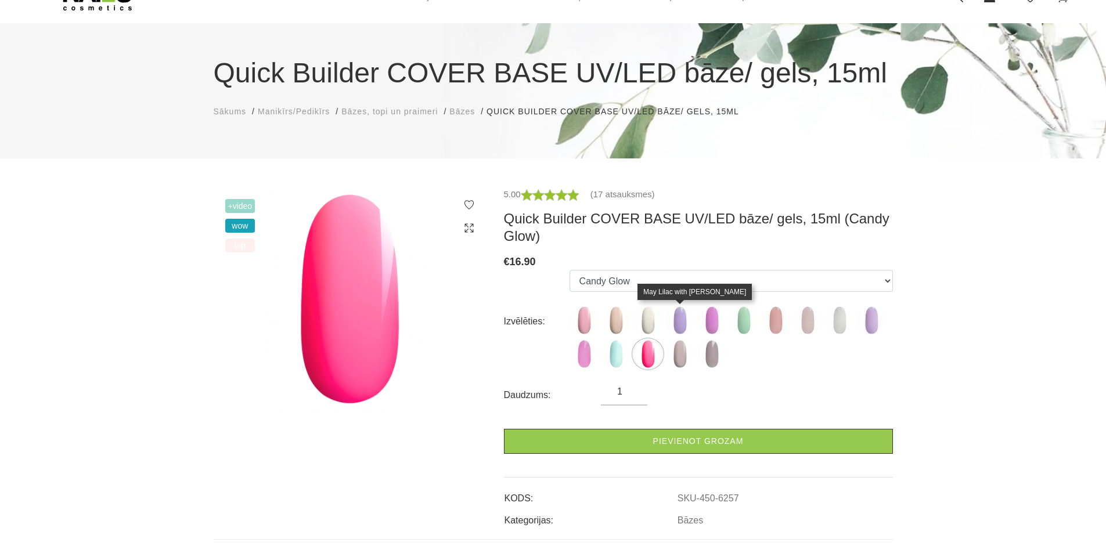
click at [683, 326] on img at bounding box center [679, 320] width 29 height 29
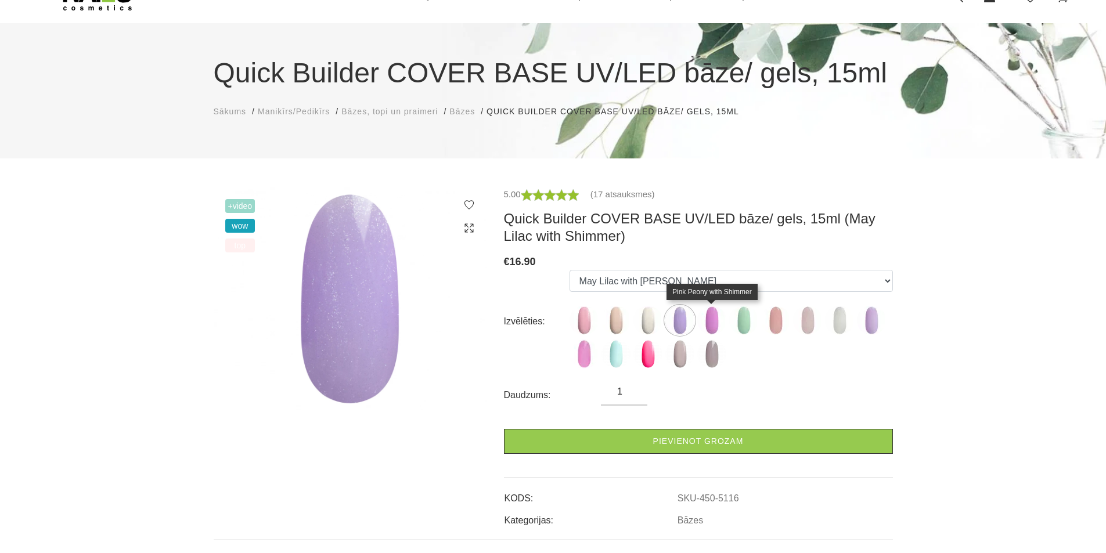
click at [710, 324] on img at bounding box center [711, 320] width 29 height 29
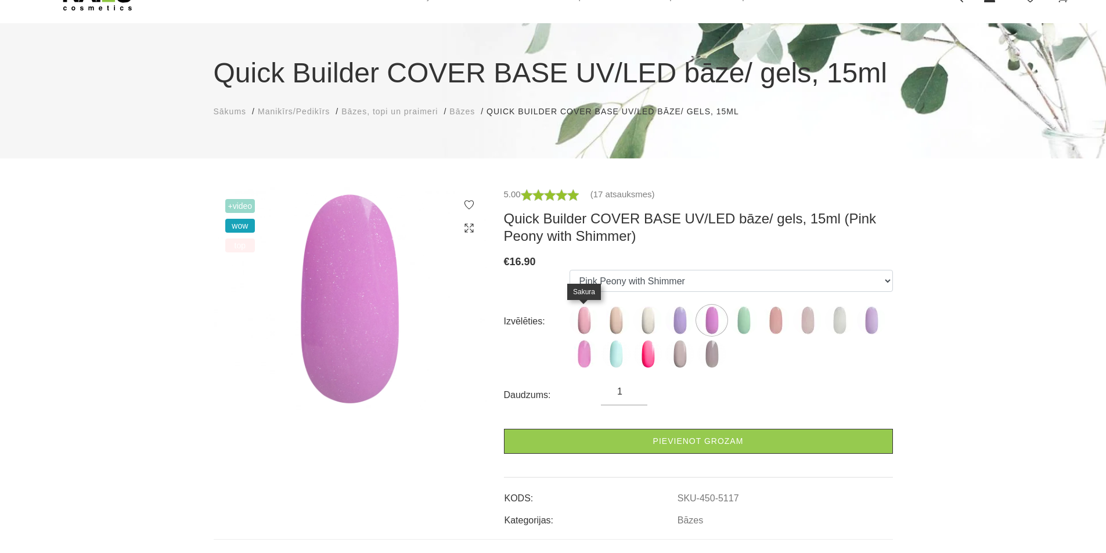
click at [589, 328] on img at bounding box center [583, 320] width 29 height 29
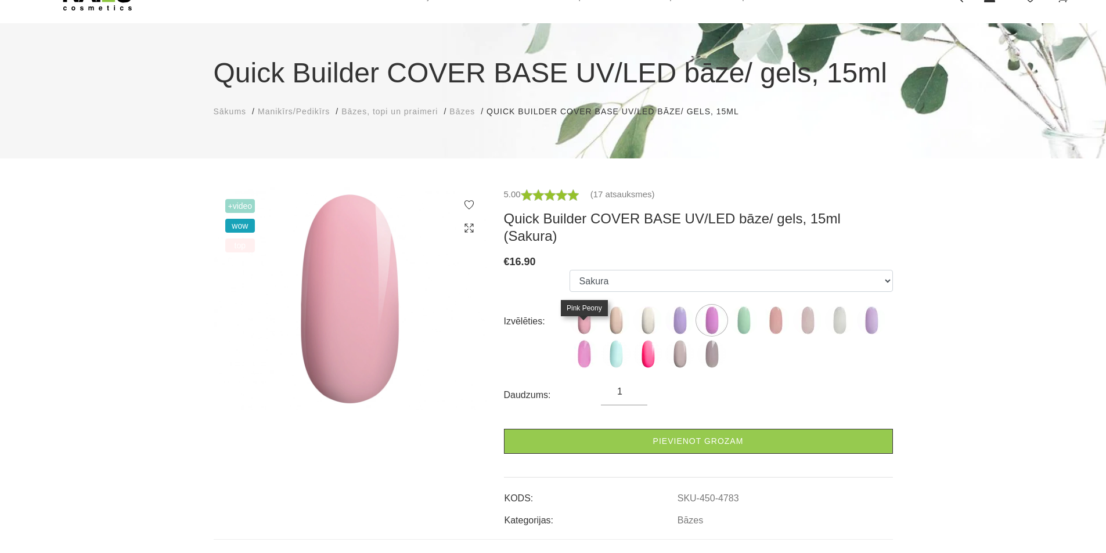
click at [582, 344] on img at bounding box center [583, 354] width 29 height 29
select select "6000"
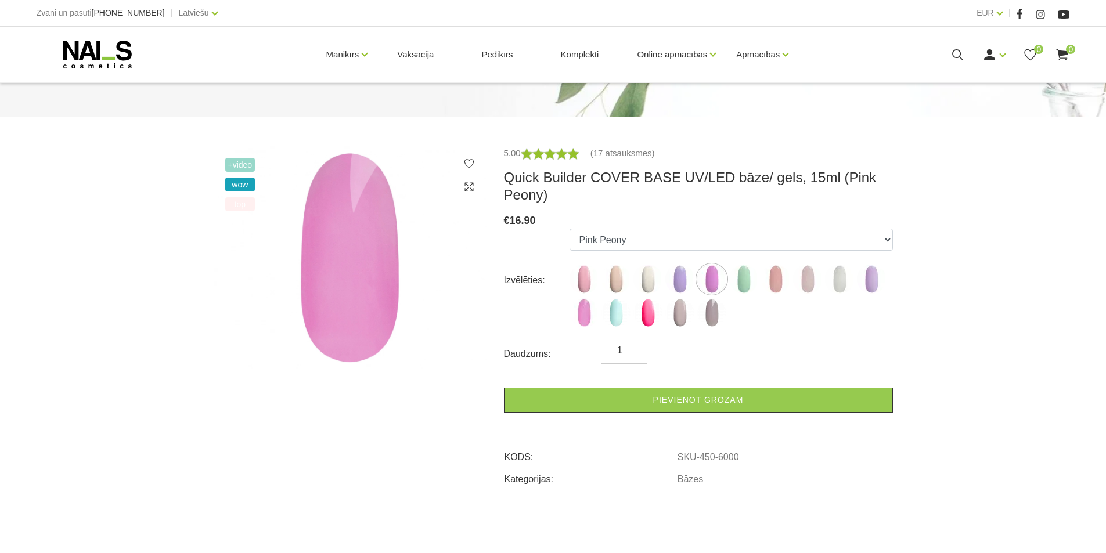
scroll to position [116, 0]
